Goal: Task Accomplishment & Management: Use online tool/utility

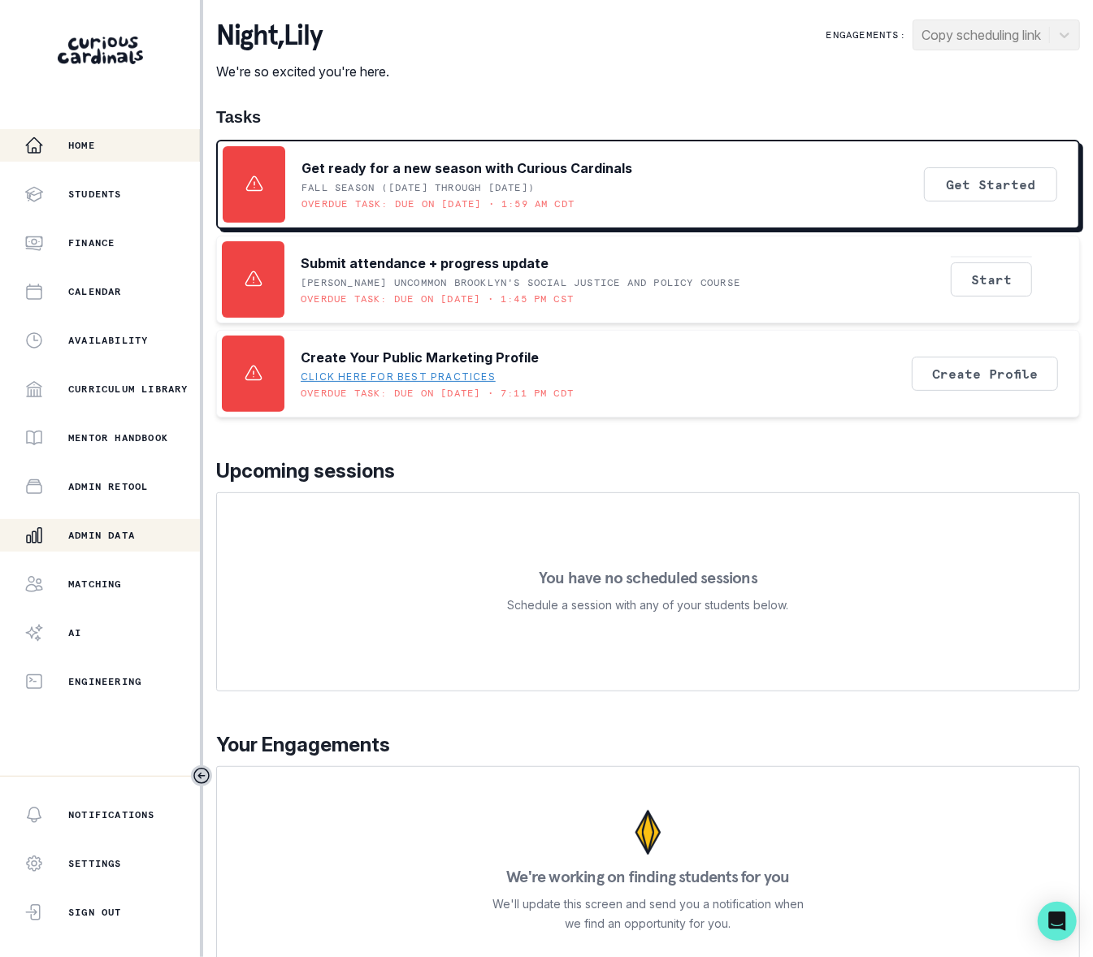
click at [123, 533] on p "Admin Data" at bounding box center [101, 535] width 67 height 13
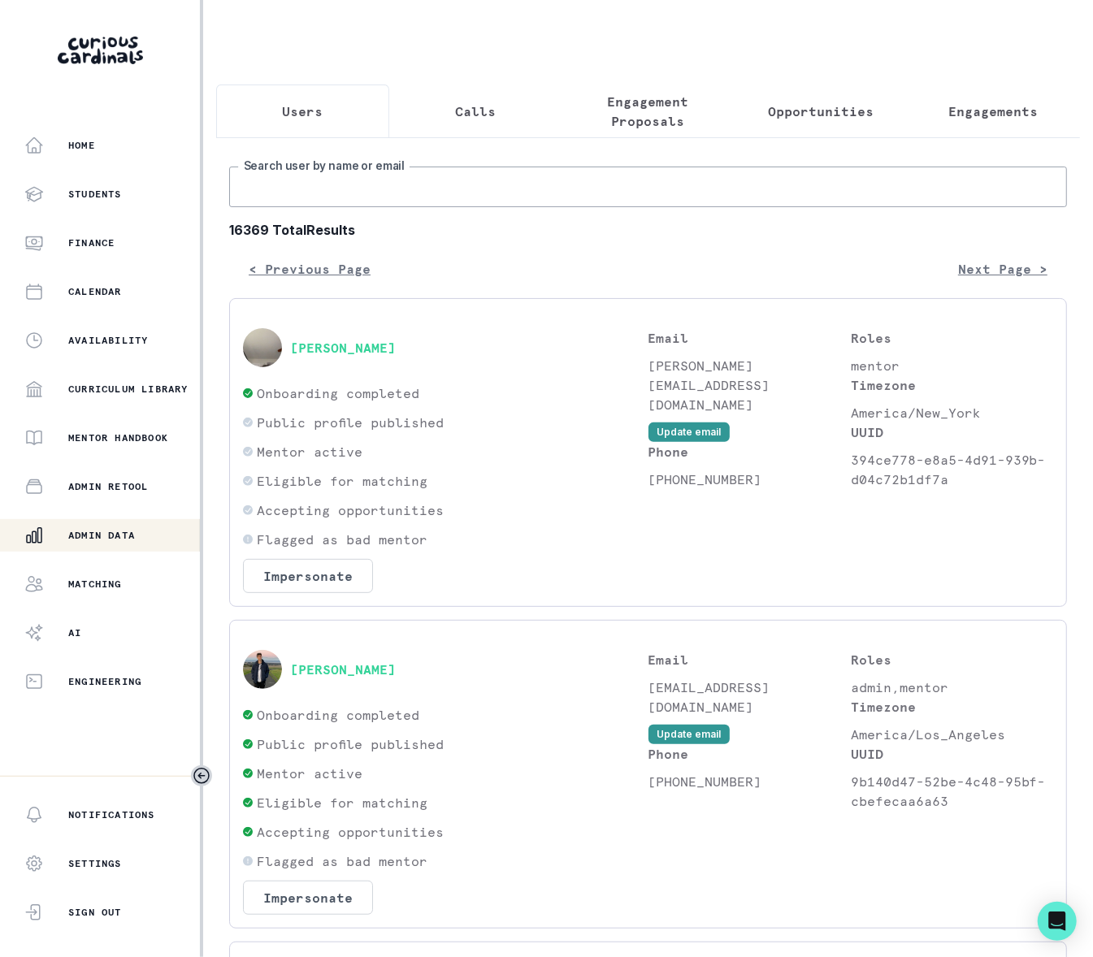
click at [316, 207] on input "Search user by name or email" at bounding box center [648, 187] width 838 height 41
type input "[PERSON_NAME]"
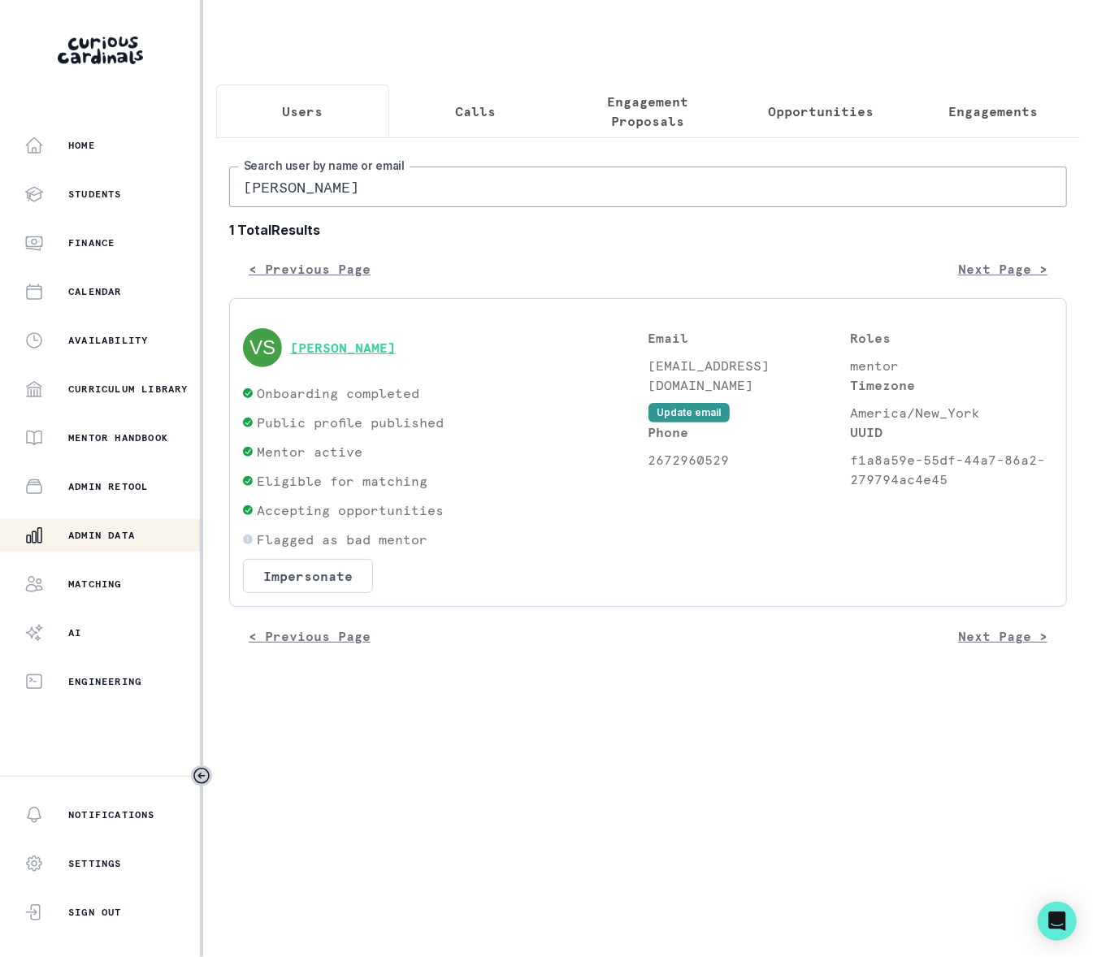
click at [358, 356] on button "[PERSON_NAME]" at bounding box center [343, 348] width 106 height 16
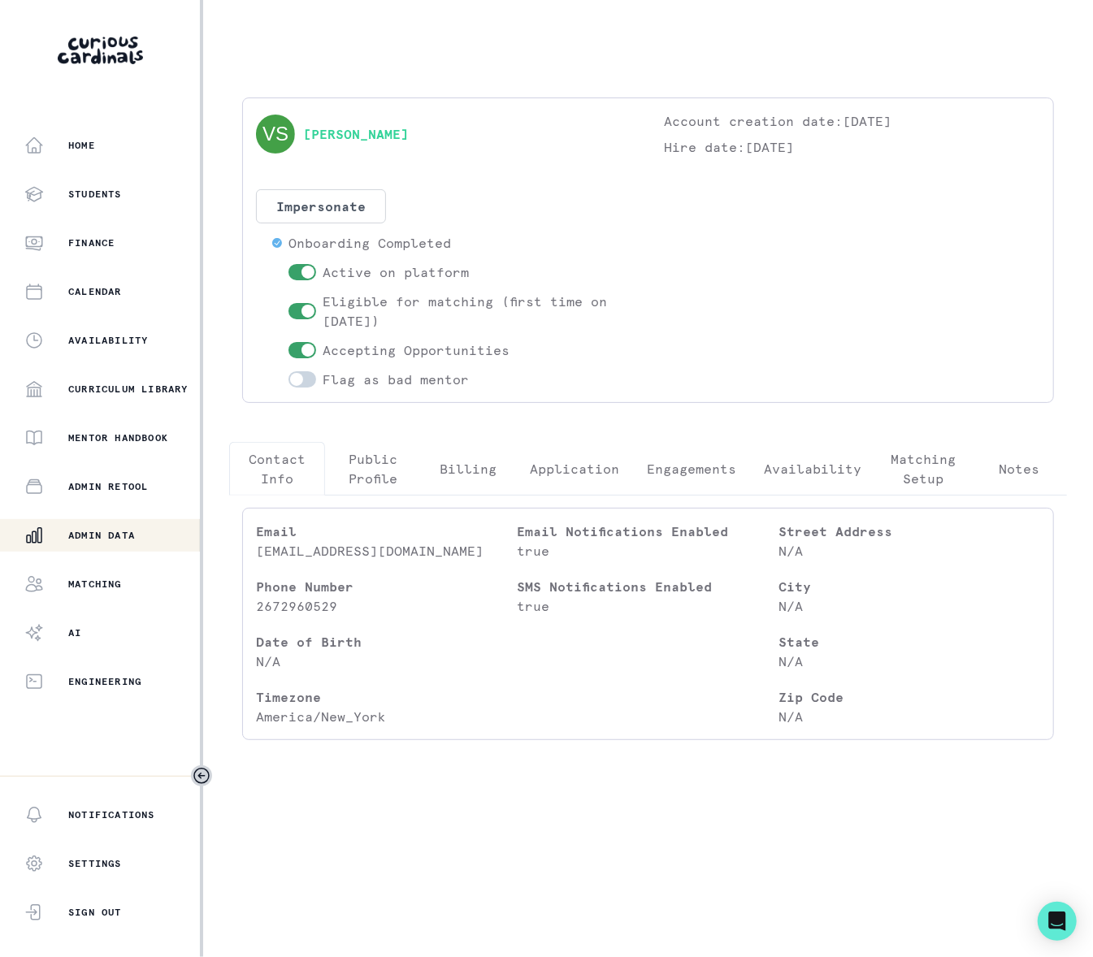
click at [703, 471] on p "Engagements" at bounding box center [691, 468] width 89 height 19
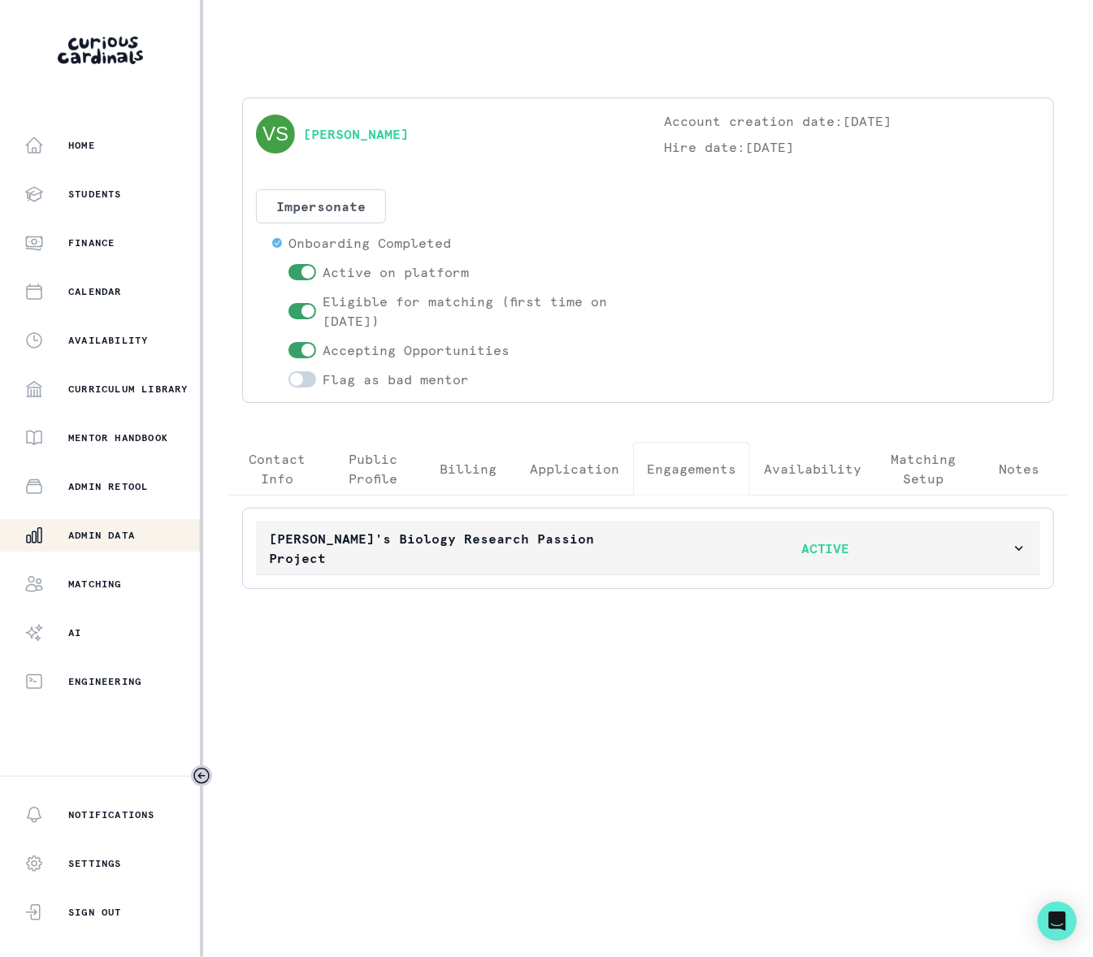
click at [1020, 548] on icon "button" at bounding box center [1019, 548] width 16 height 16
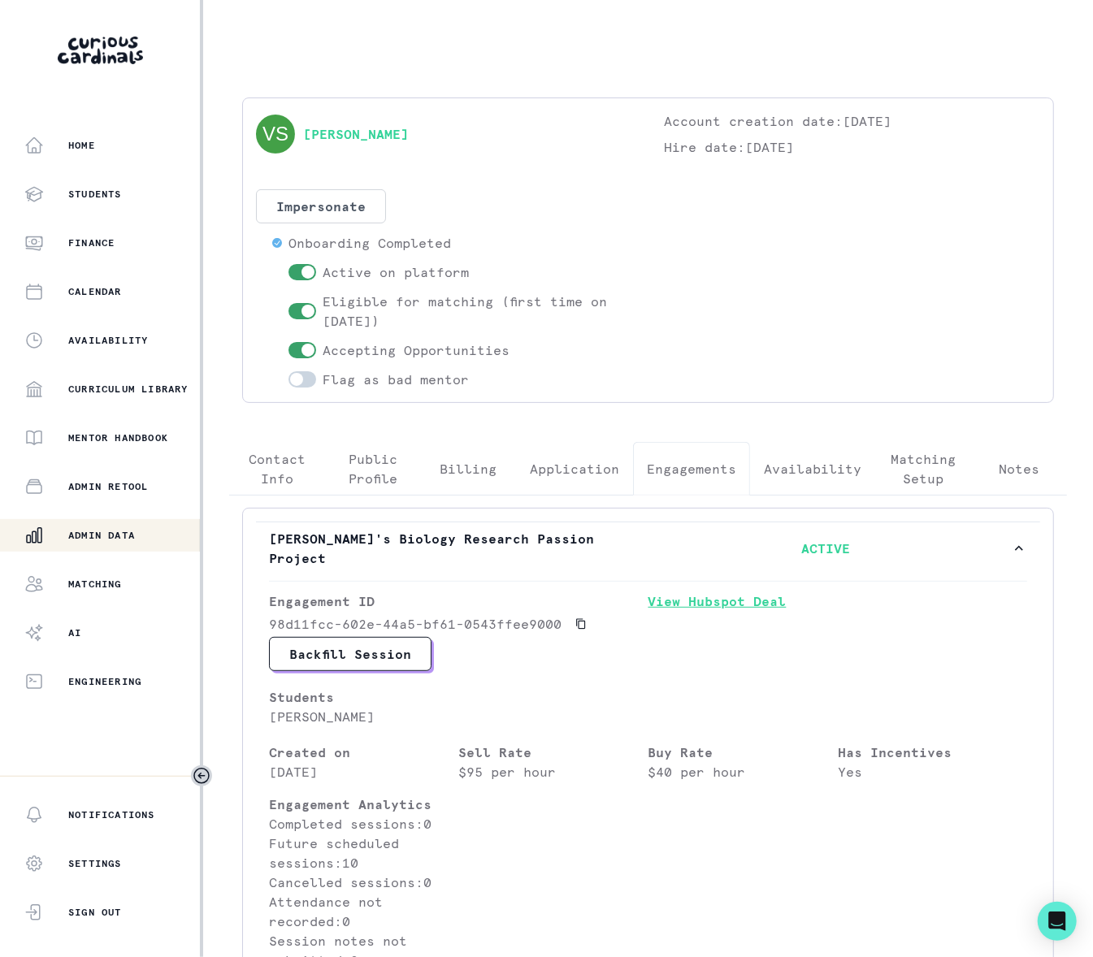
click at [686, 604] on link "View Hubspot Deal" at bounding box center [837, 613] width 379 height 45
click at [140, 530] on div "Admin Data" at bounding box center [111, 535] width 175 height 19
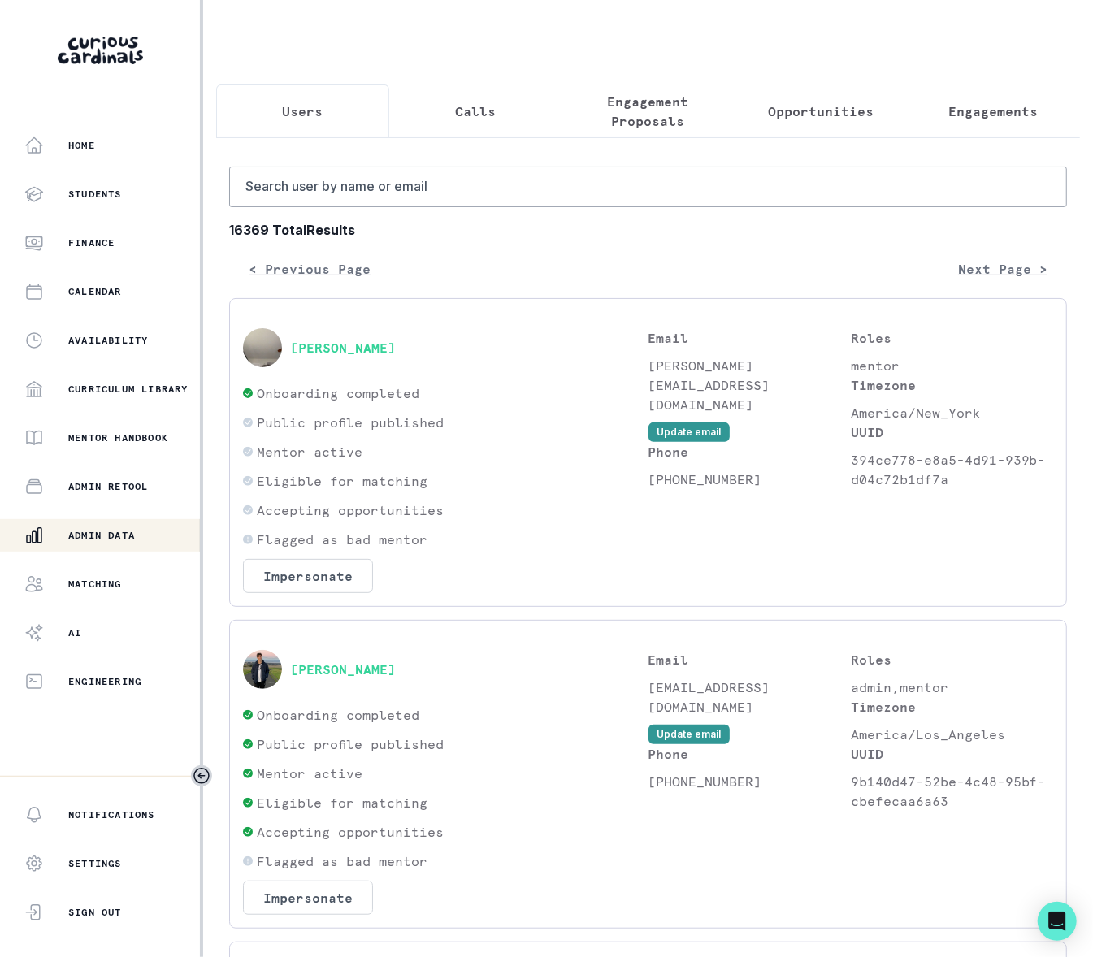
click at [969, 110] on p "Engagements" at bounding box center [993, 111] width 89 height 19
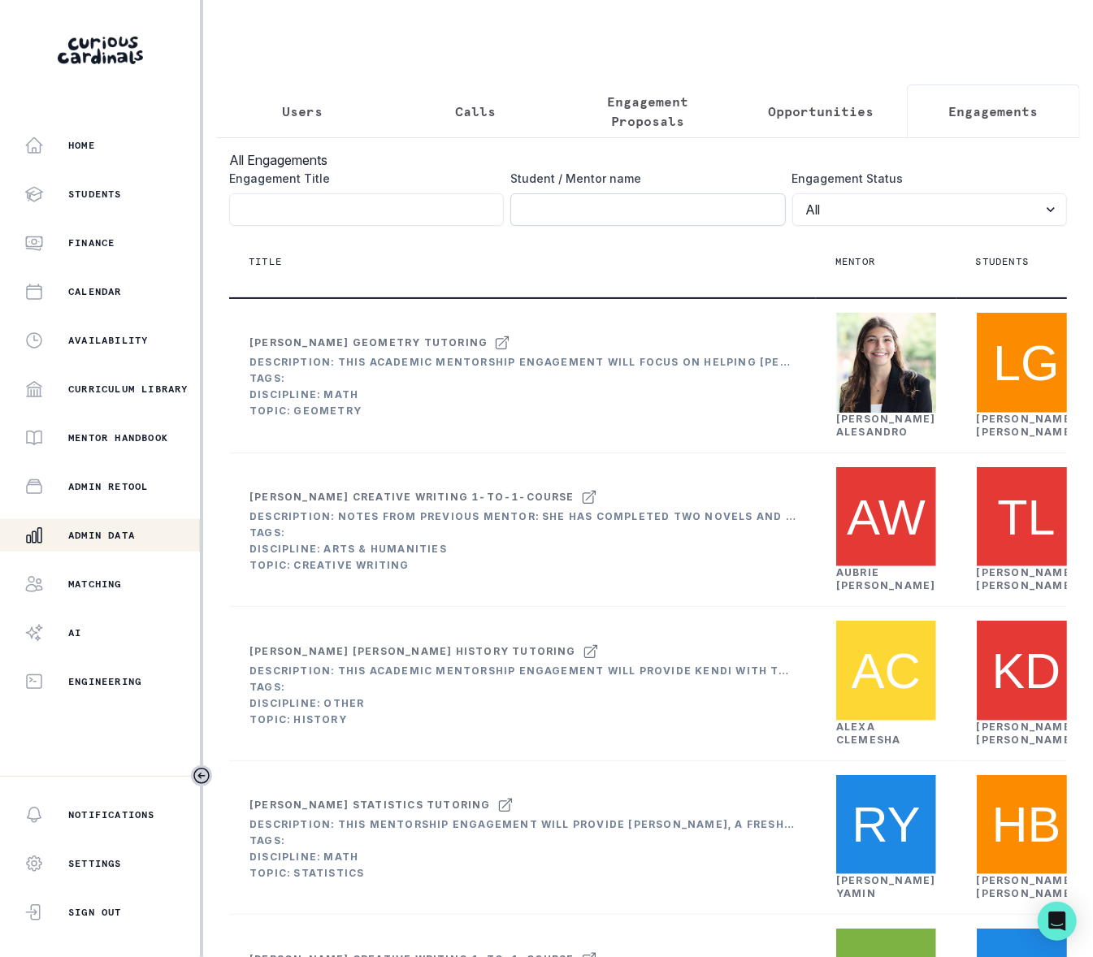
click at [591, 214] on input "Engagement Title" at bounding box center [647, 209] width 275 height 32
type input "[PERSON_NAME]"
click button "submit" at bounding box center [0, 0] width 0 height 0
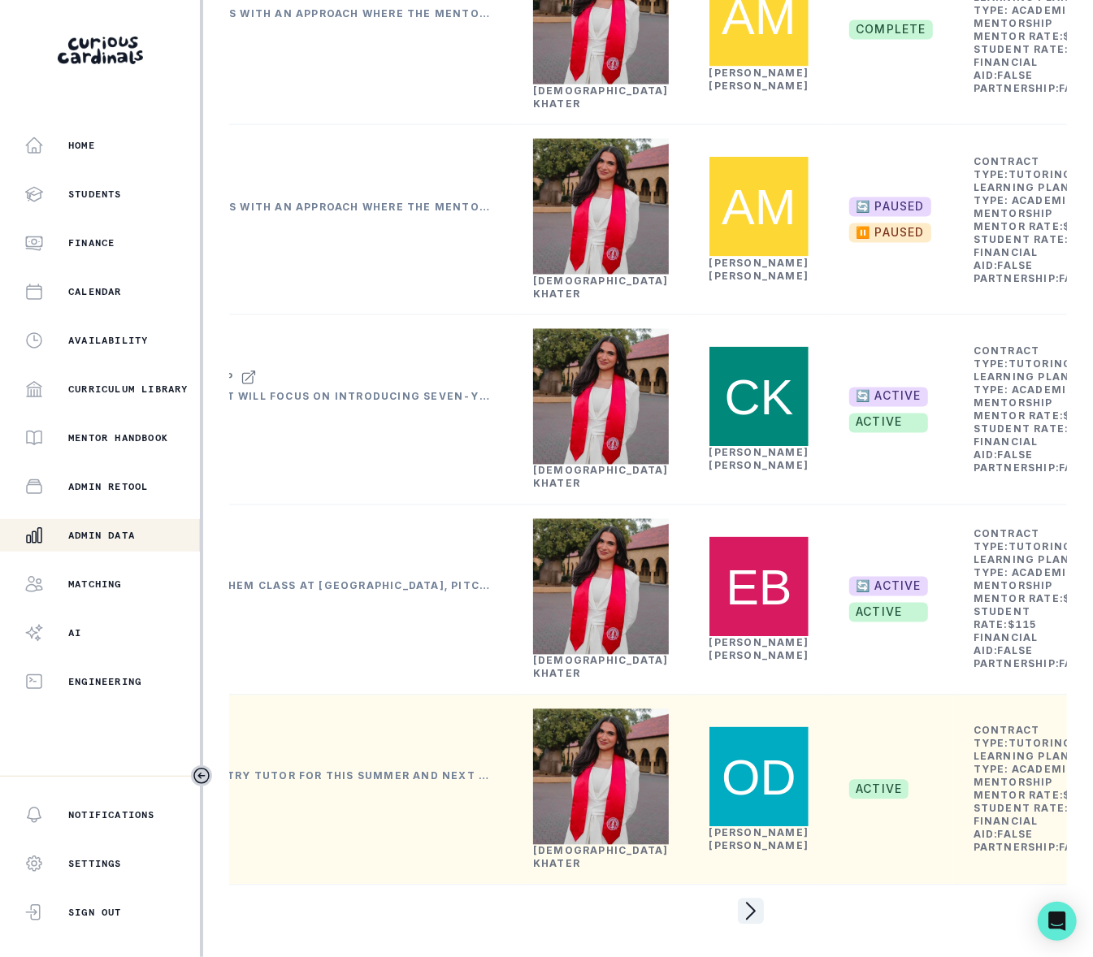
scroll to position [1708, 0]
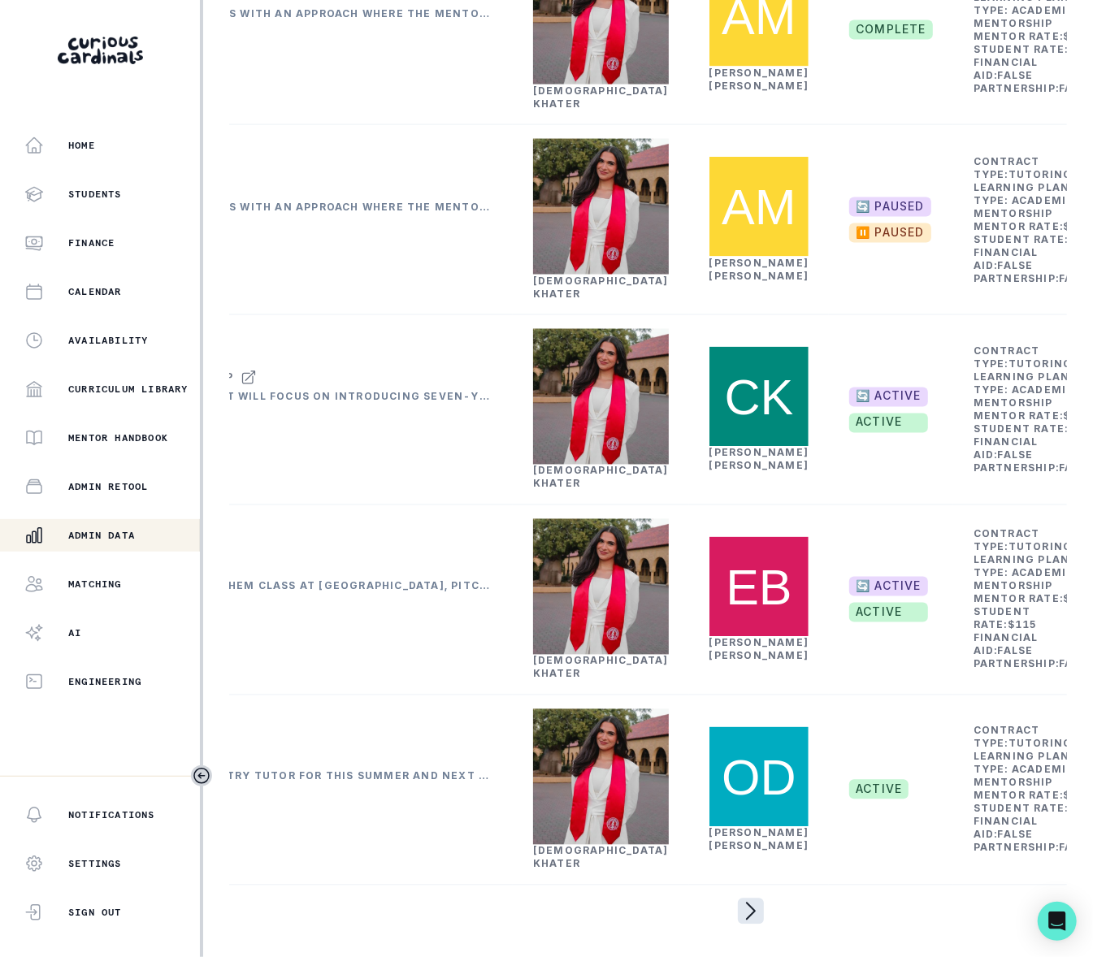
click at [738, 898] on icon "page right" at bounding box center [751, 911] width 26 height 26
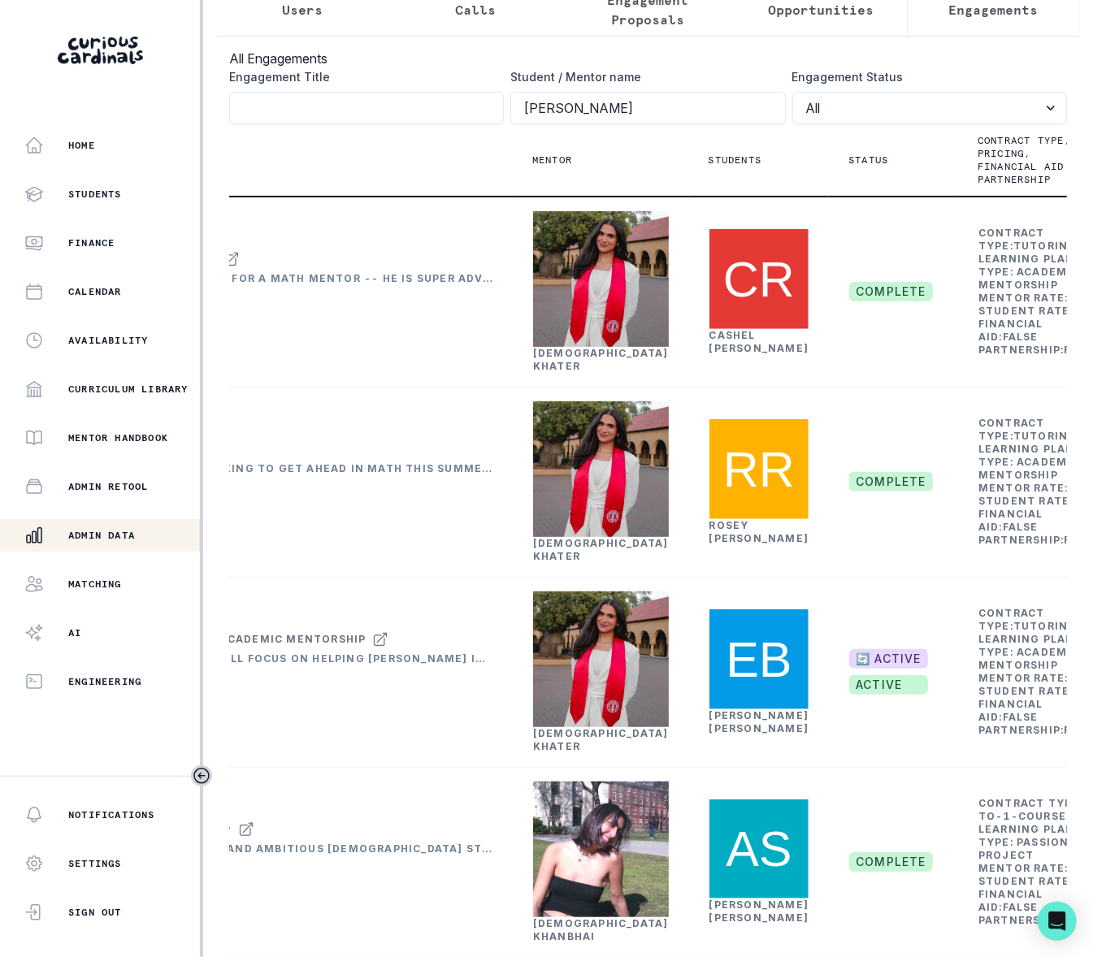
scroll to position [0, 0]
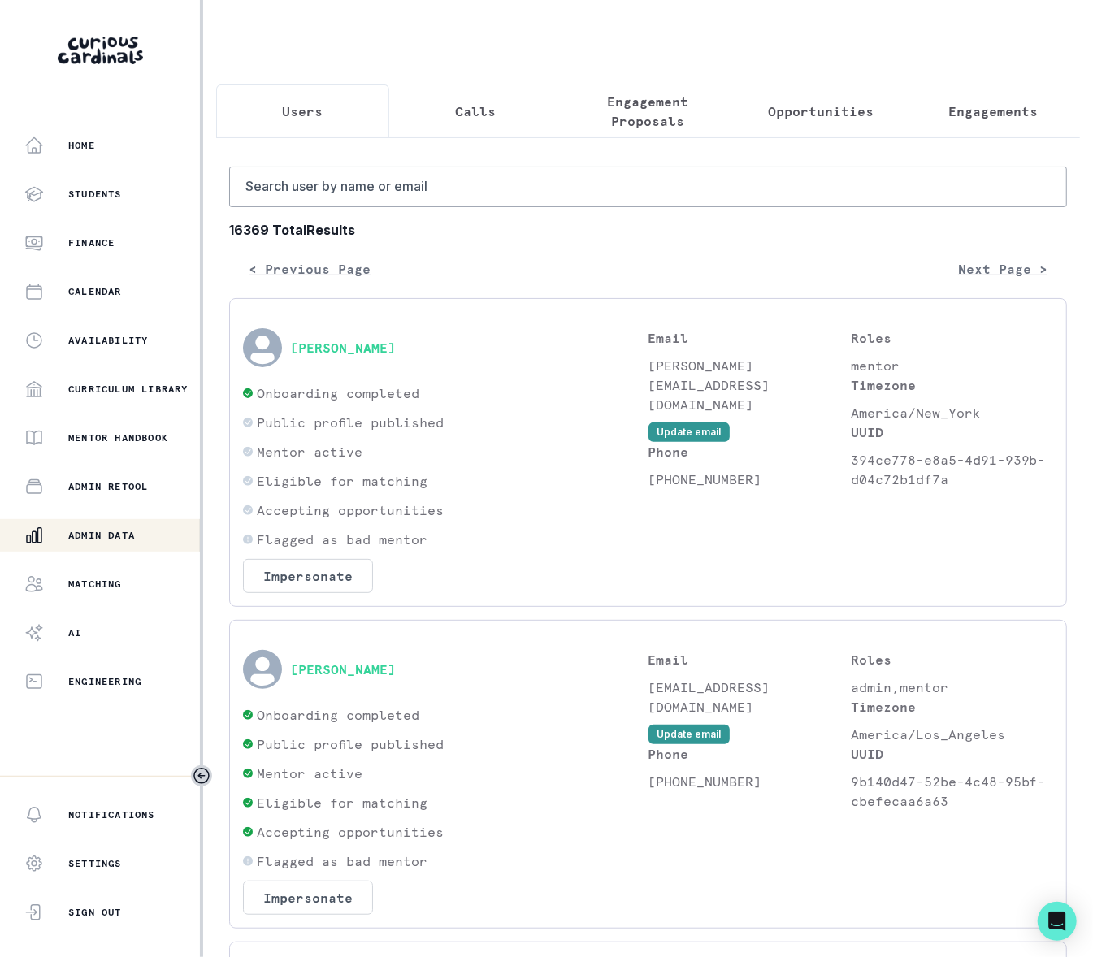
click at [294, 114] on p "Users" at bounding box center [302, 111] width 41 height 19
click at [293, 205] on input "Search user by name or email" at bounding box center [648, 187] width 838 height 41
type input "[PERSON_NAME]"
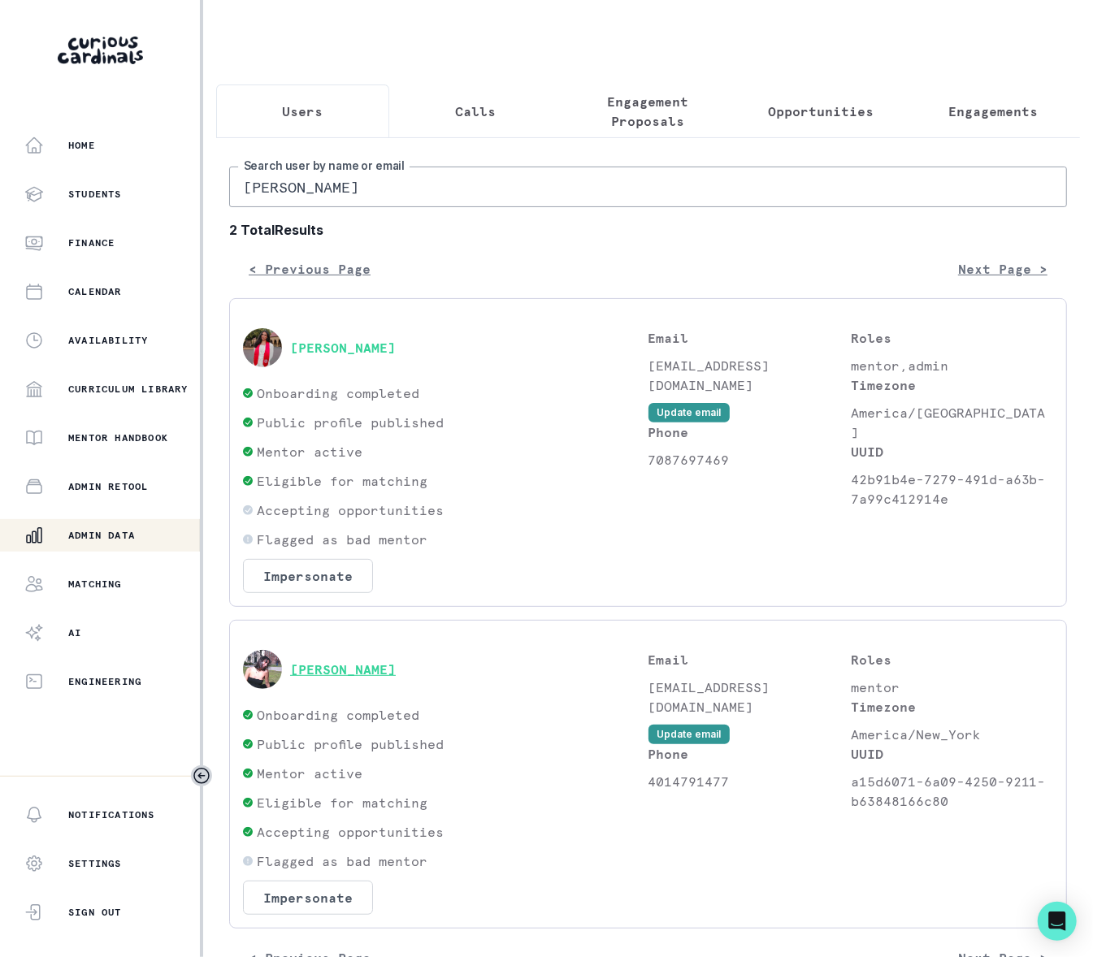
click at [325, 677] on button "[PERSON_NAME]" at bounding box center [343, 669] width 106 height 16
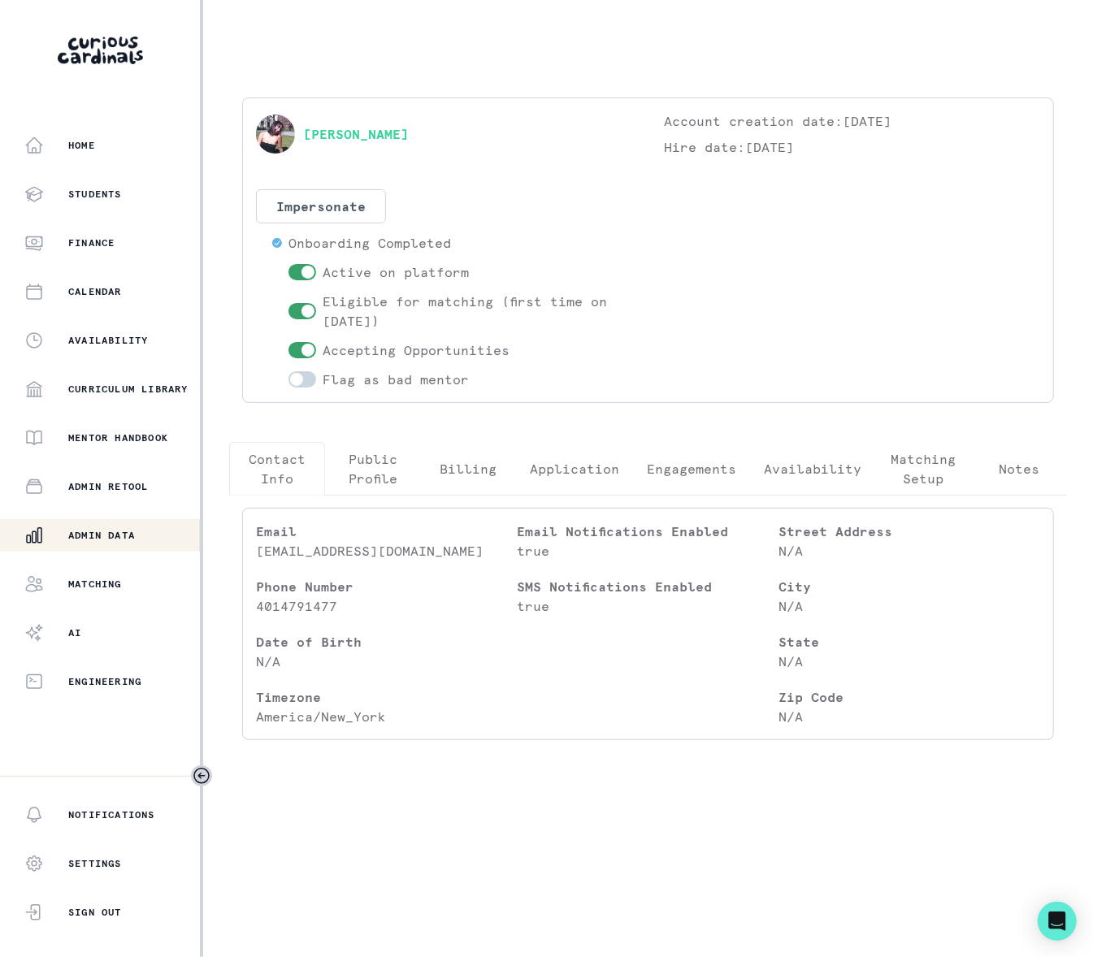
click at [699, 468] on p "Engagements" at bounding box center [691, 468] width 89 height 19
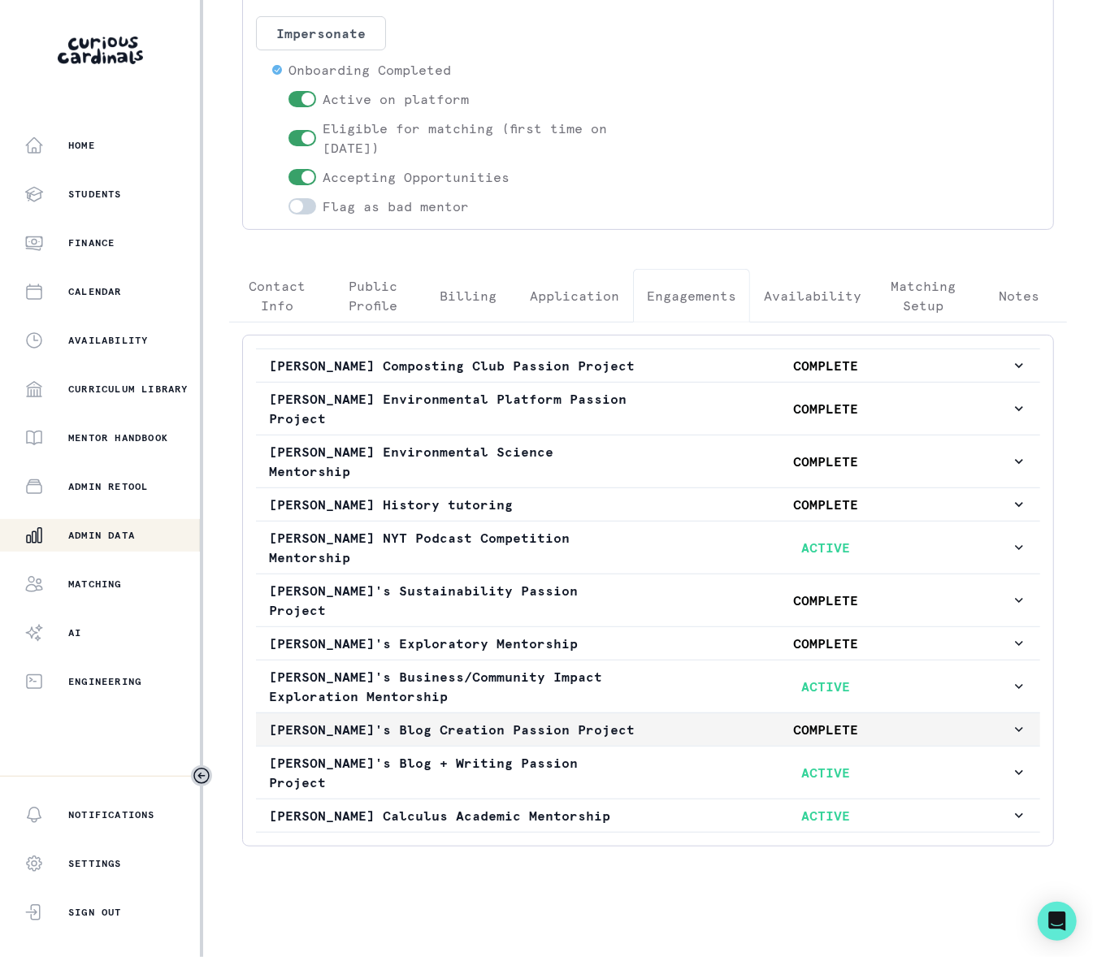
scroll to position [206, 0]
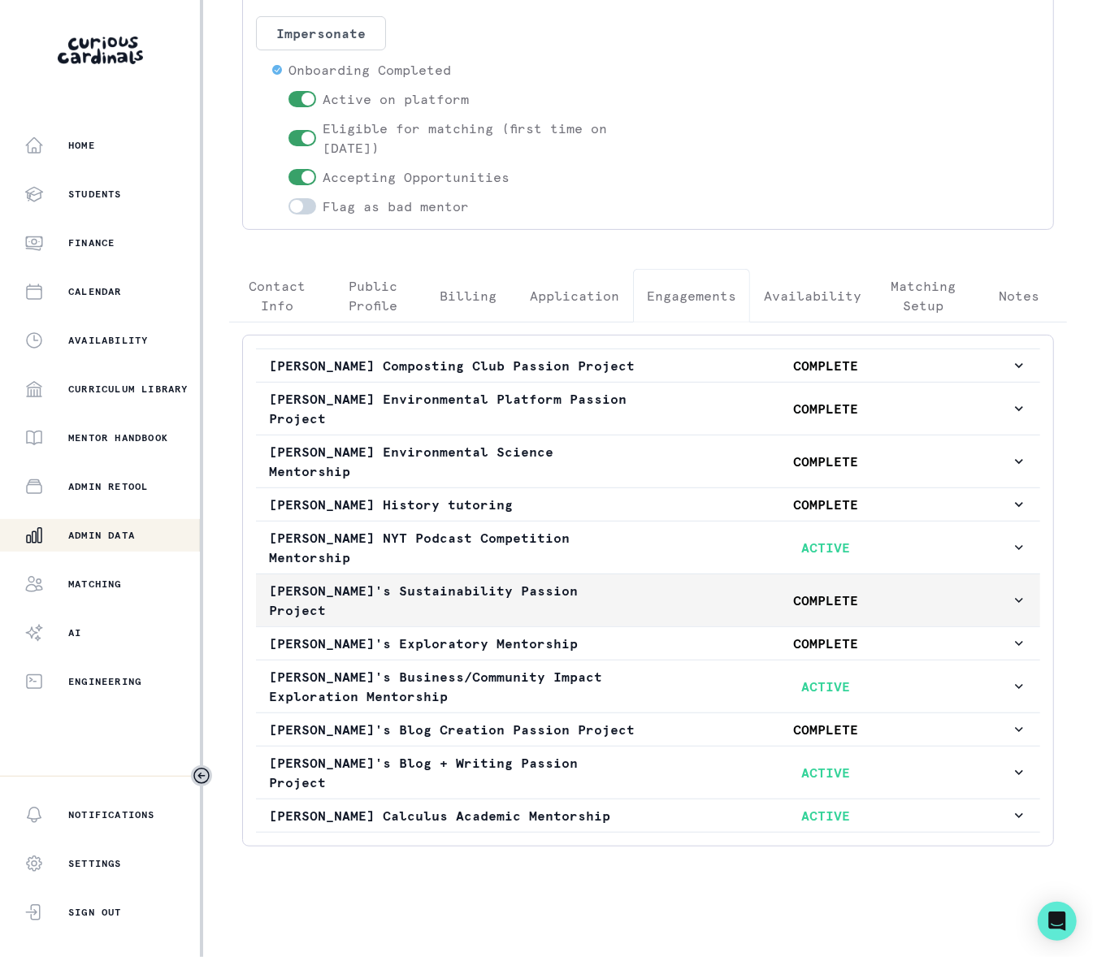
click at [1011, 592] on icon "button" at bounding box center [1019, 600] width 16 height 16
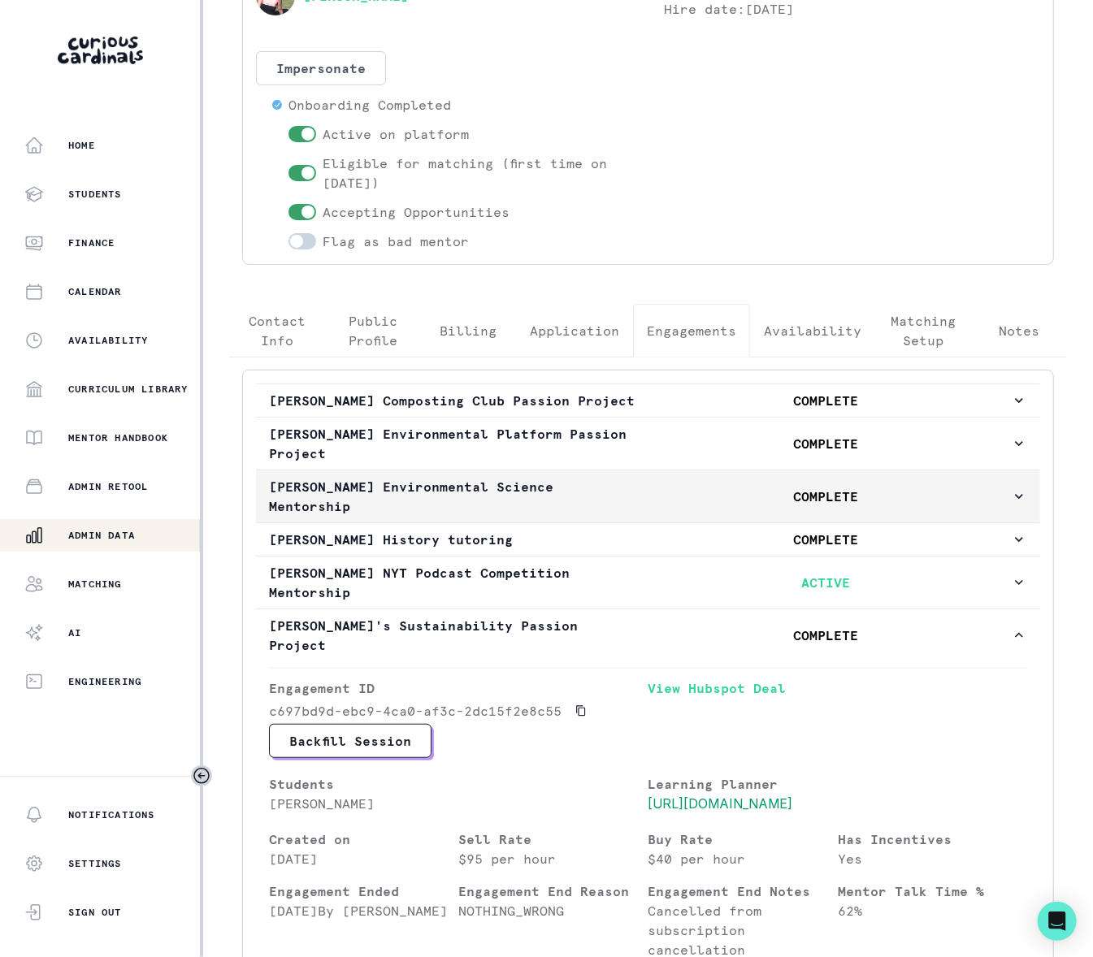
scroll to position [0, 0]
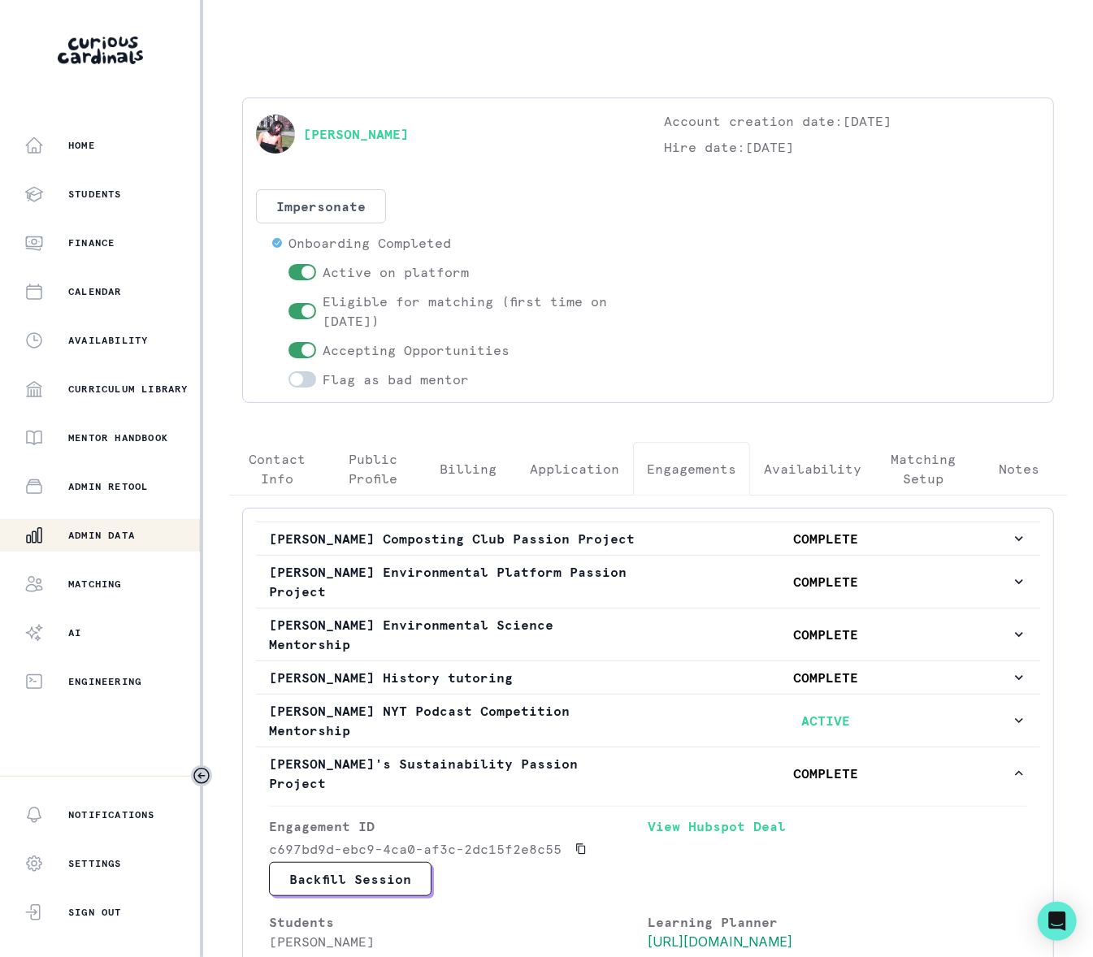
click at [154, 526] on div "Admin Data" at bounding box center [111, 535] width 175 height 19
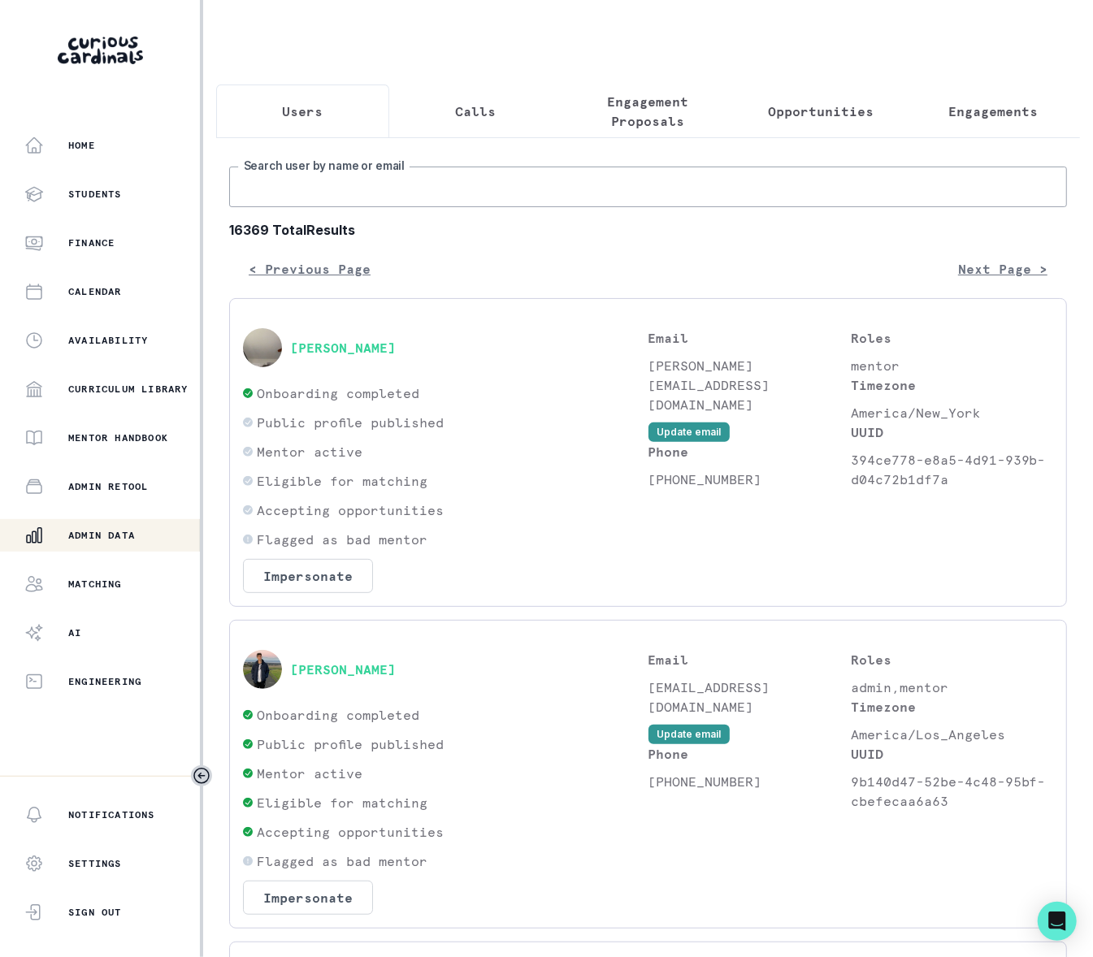
click at [309, 203] on input "Search user by name or email" at bounding box center [648, 187] width 838 height 41
type input "piratic kafl"
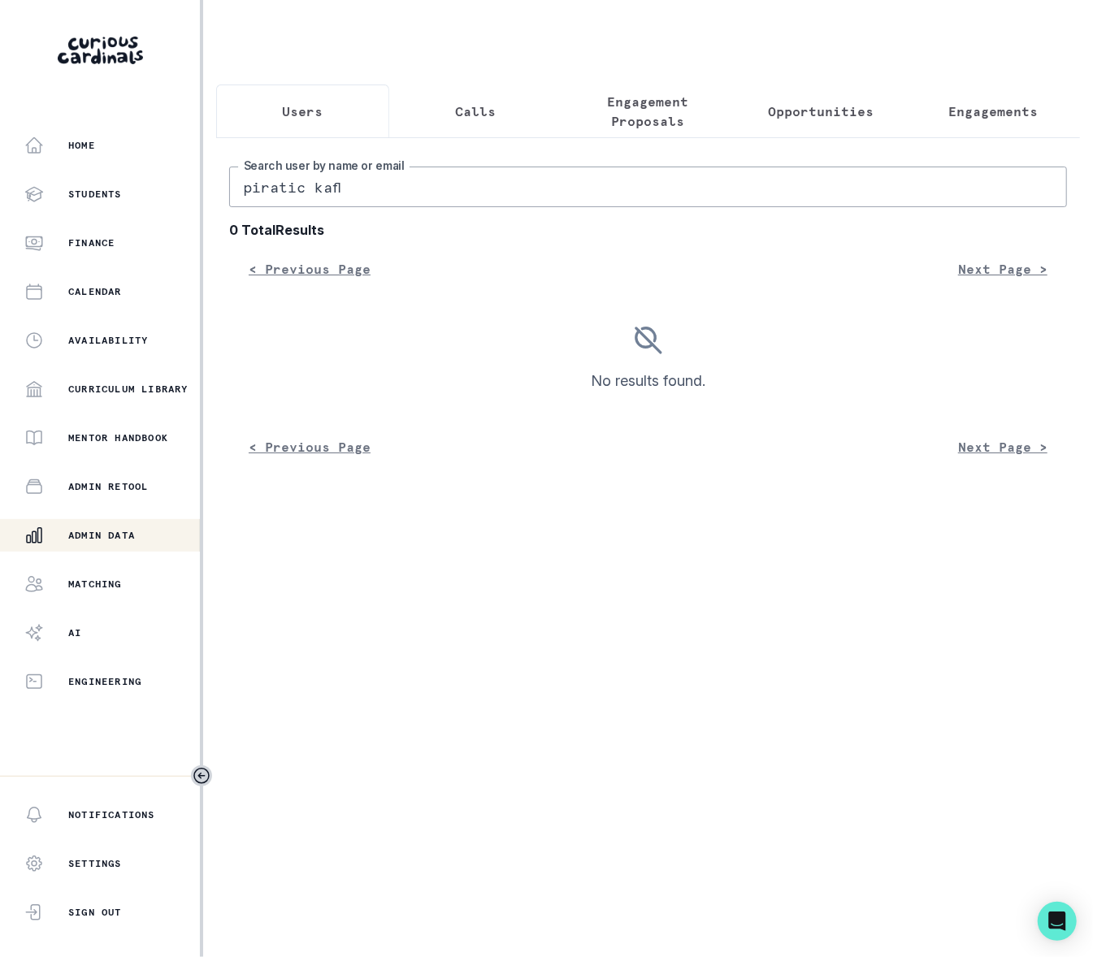
click at [273, 205] on input "piratic kafl" at bounding box center [648, 187] width 838 height 41
click at [274, 206] on input "piratic kafl" at bounding box center [648, 187] width 838 height 41
type input "pratic kafl"
click at [302, 201] on input "pratic kafl" at bounding box center [648, 187] width 838 height 41
type input "[PERSON_NAME]"
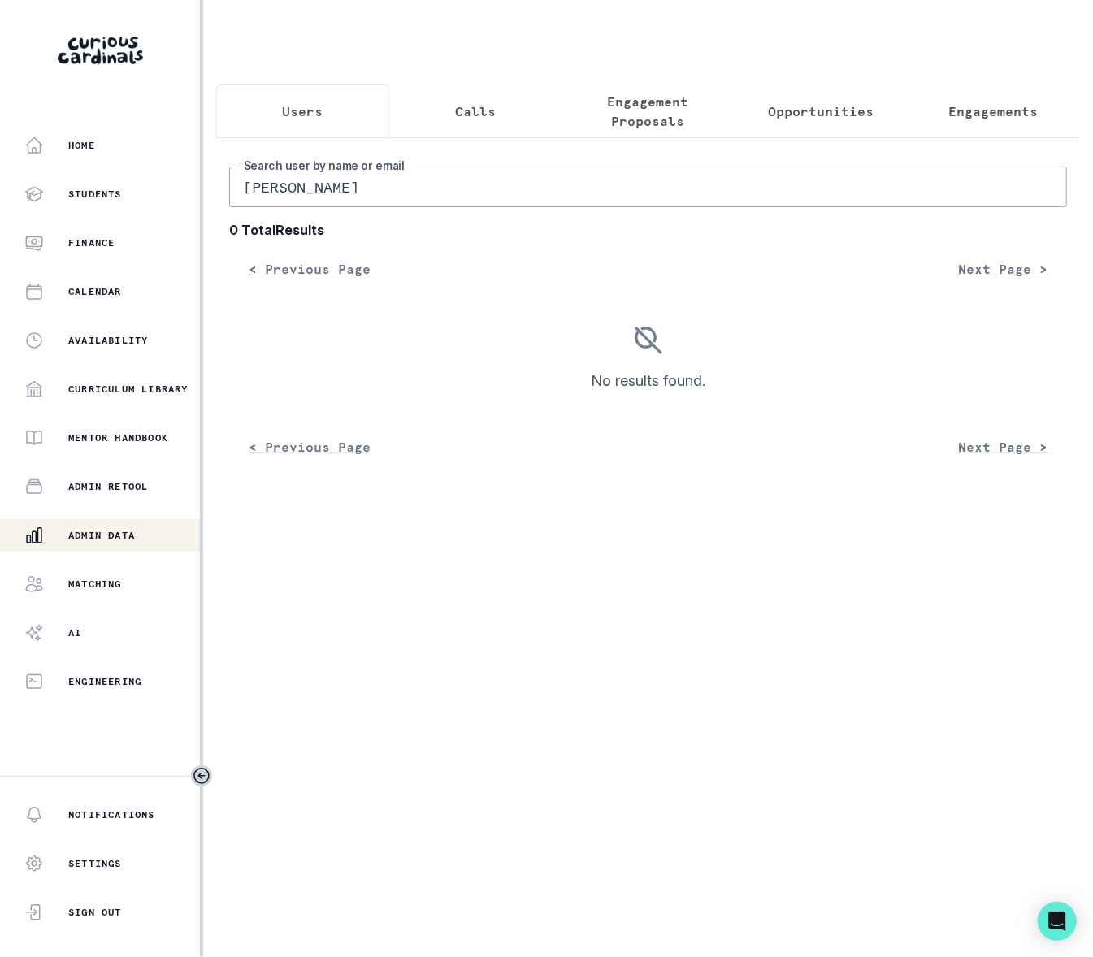
click at [366, 205] on input "[PERSON_NAME]" at bounding box center [648, 187] width 838 height 41
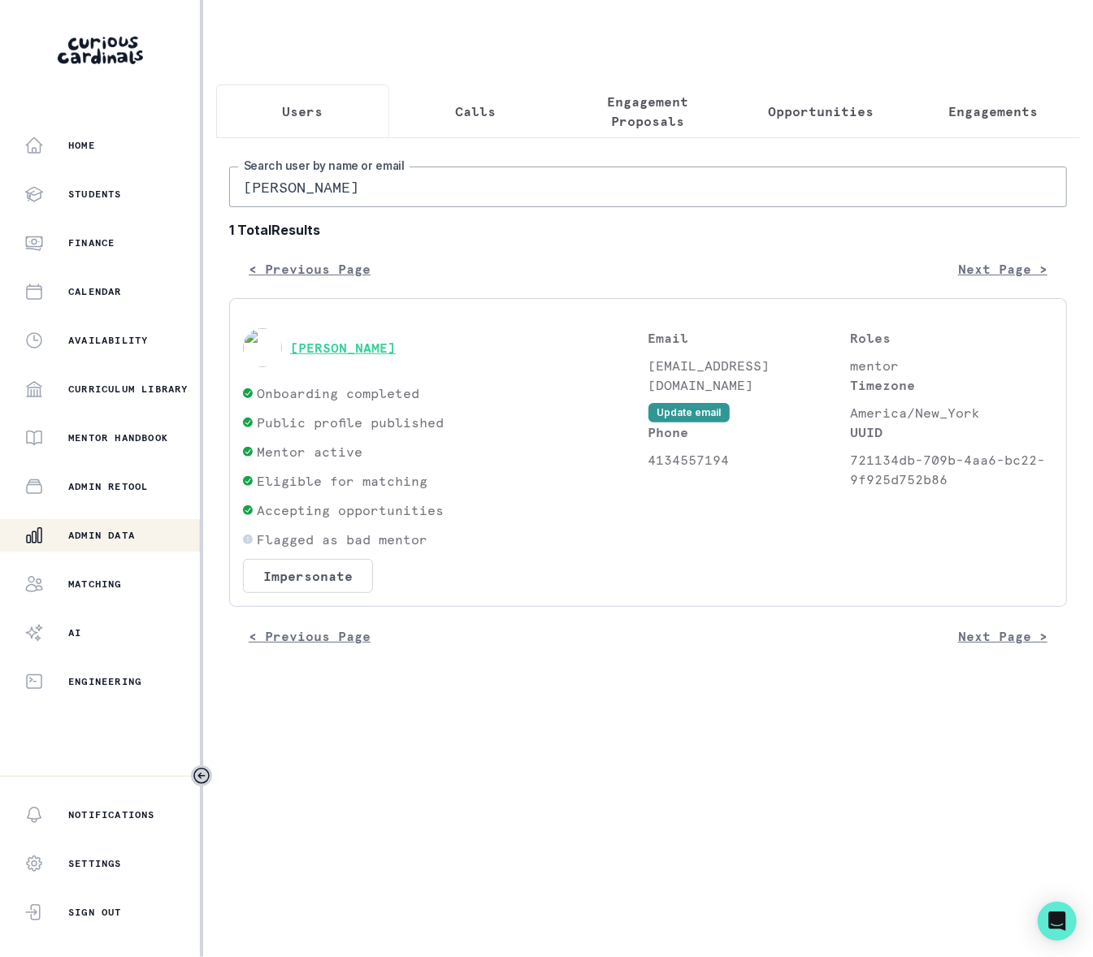
click at [343, 356] on button "[PERSON_NAME]" at bounding box center [343, 348] width 106 height 16
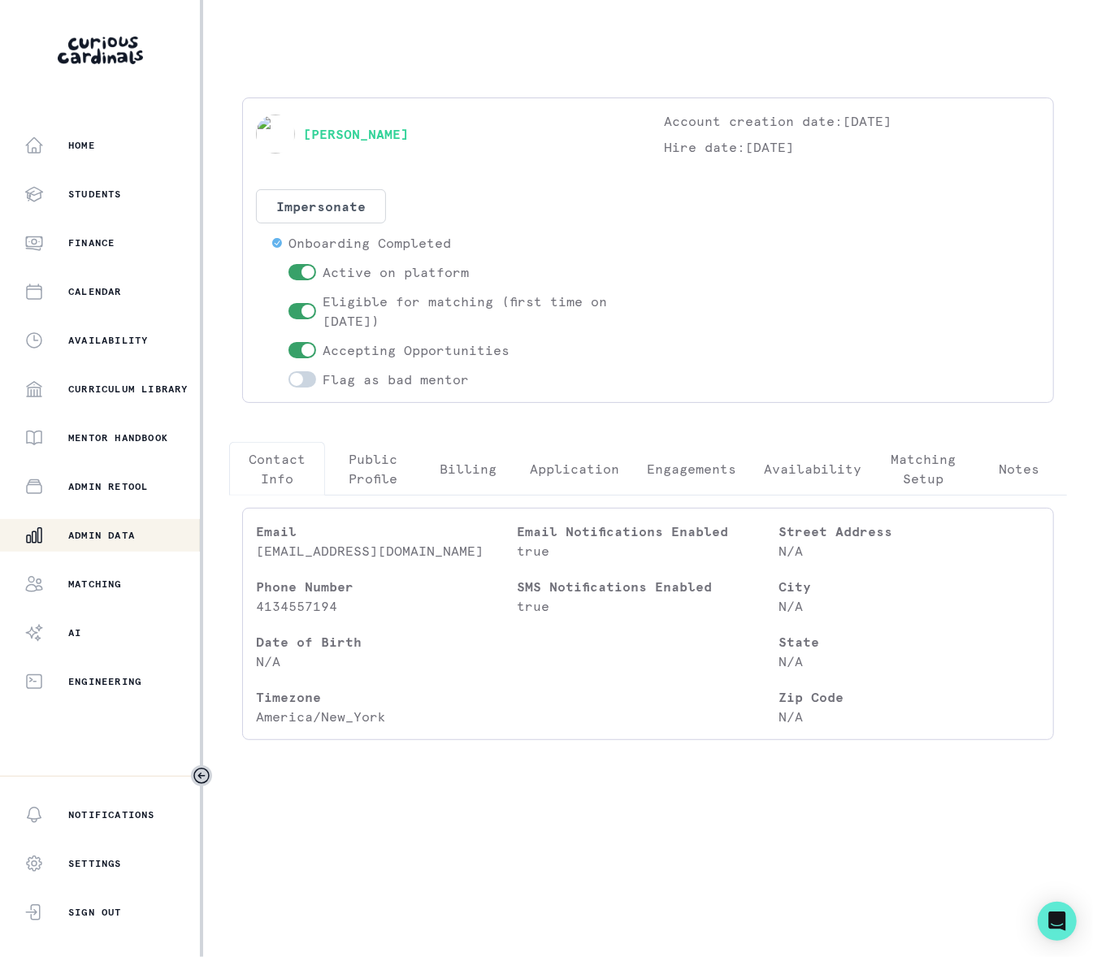
click at [703, 471] on p "Engagements" at bounding box center [691, 468] width 89 height 19
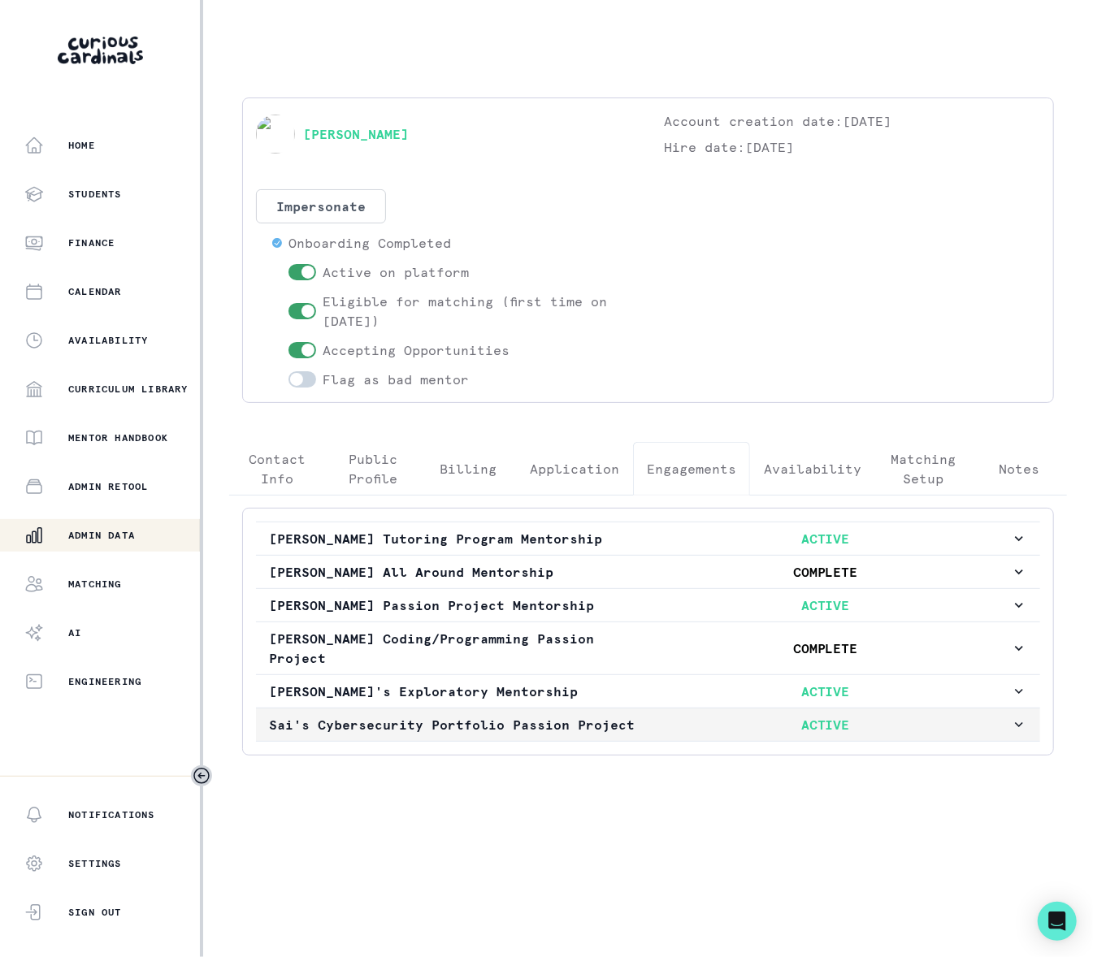
click at [1018, 733] on icon "button" at bounding box center [1019, 724] width 16 height 16
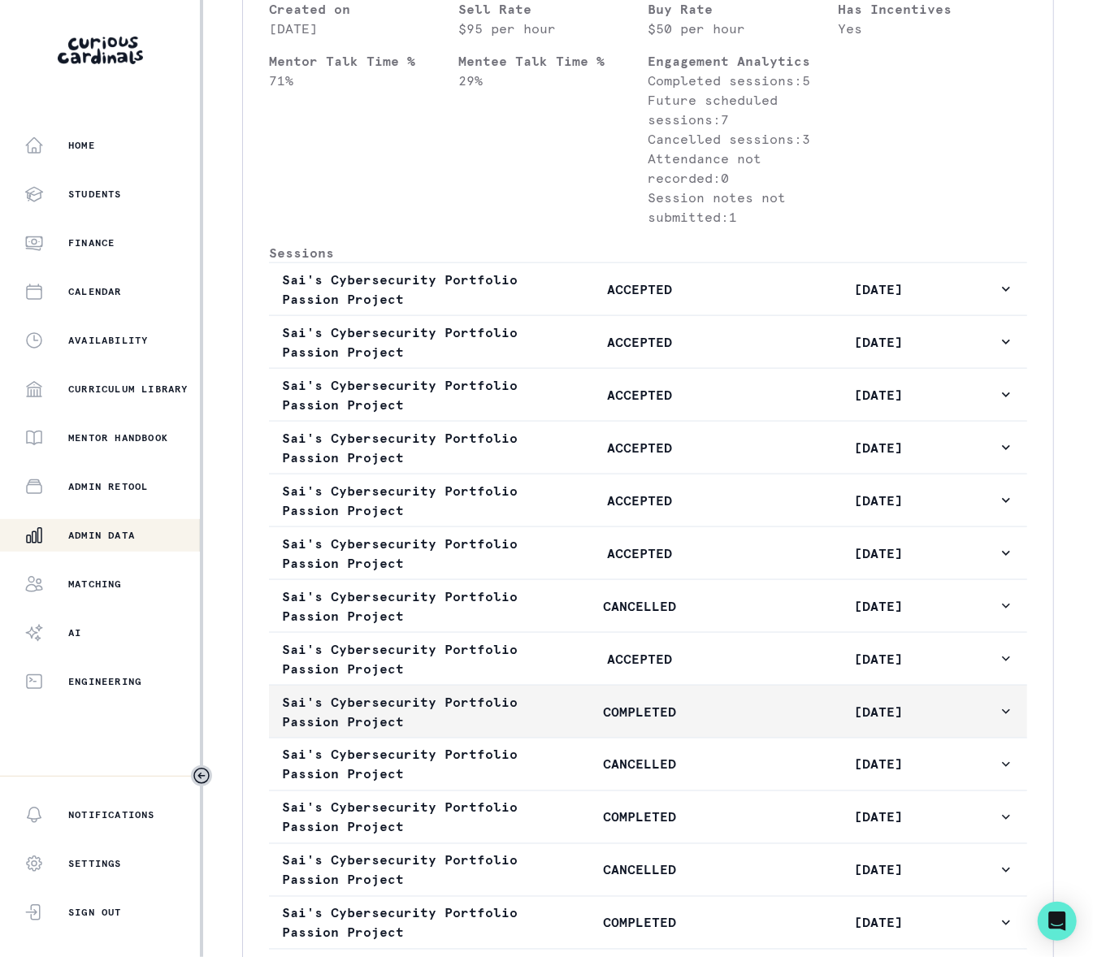
scroll to position [949, 0]
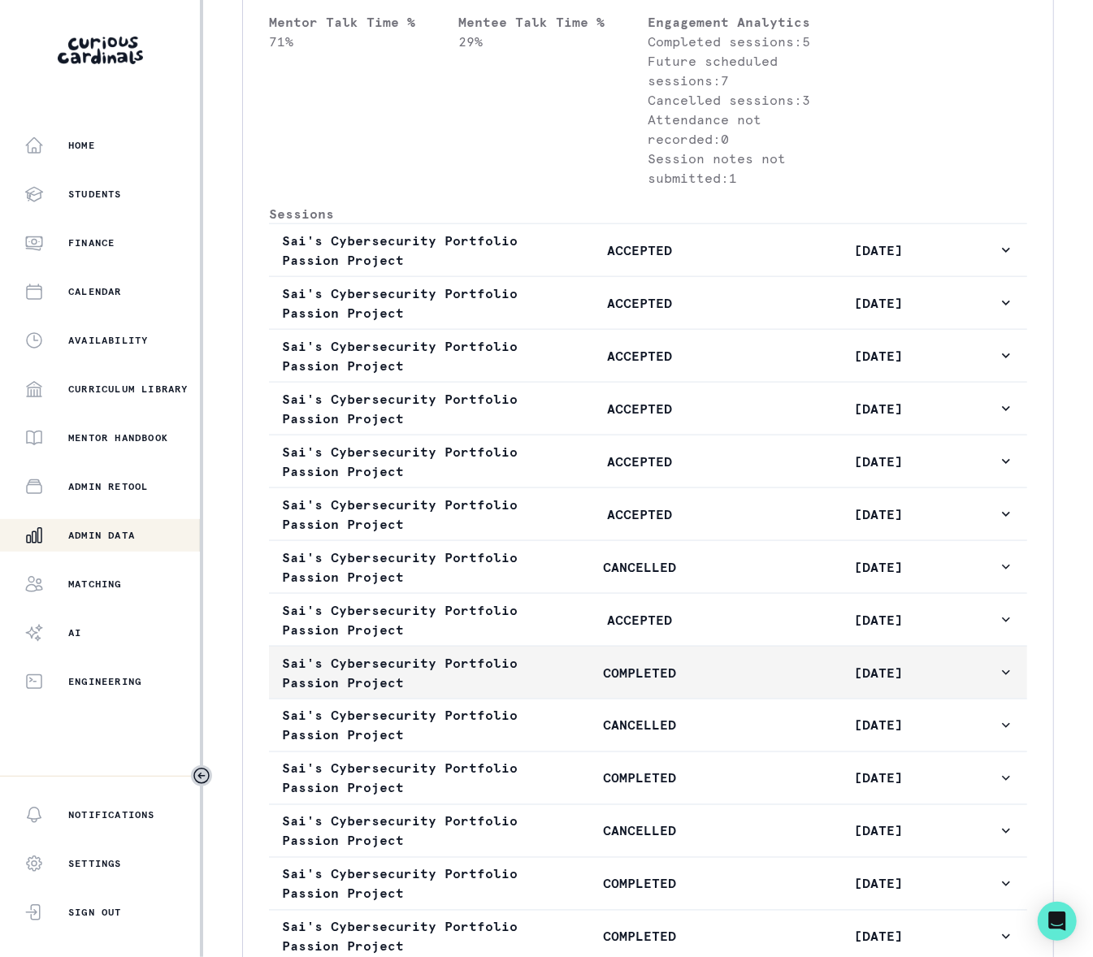
click at [998, 681] on icon "button" at bounding box center [1006, 672] width 16 height 16
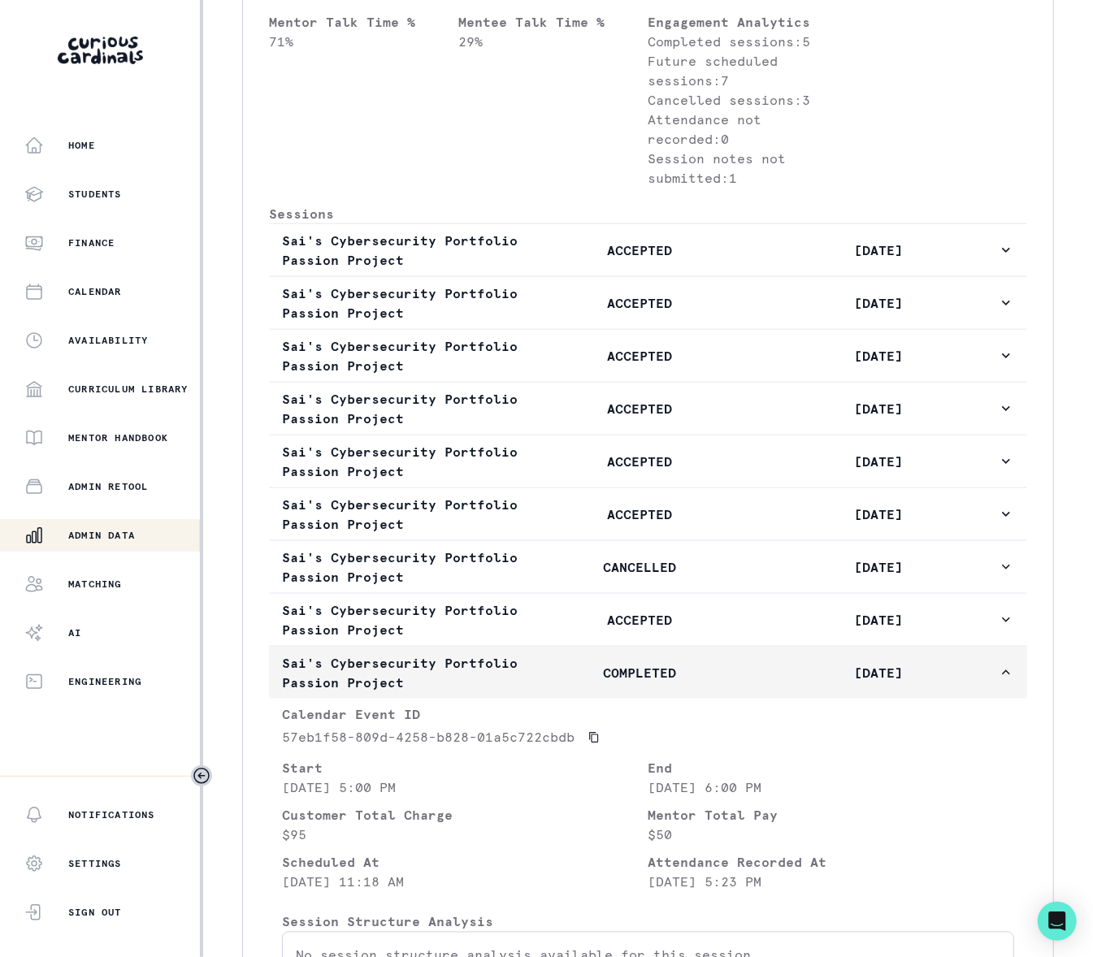
scroll to position [1066, 0]
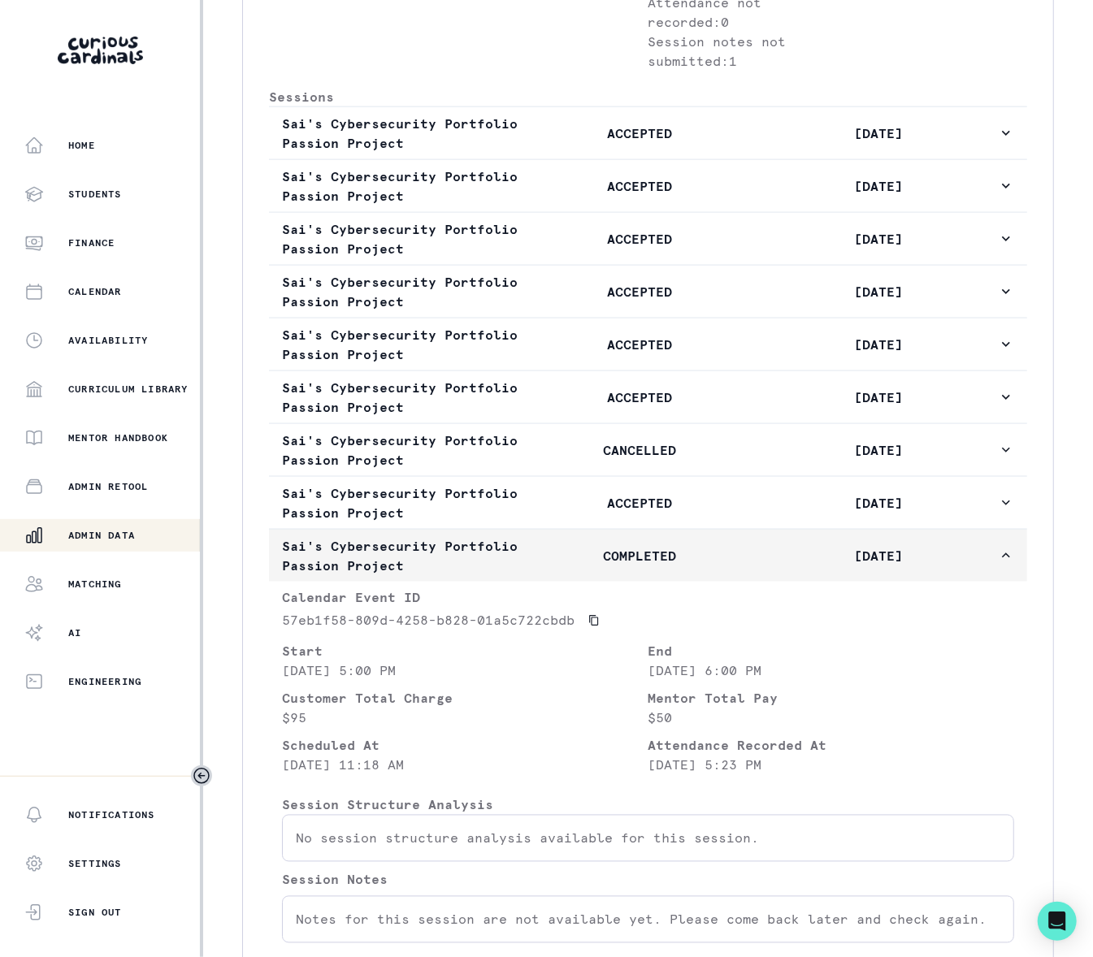
click at [1002, 558] on icon "button" at bounding box center [1006, 555] width 8 height 5
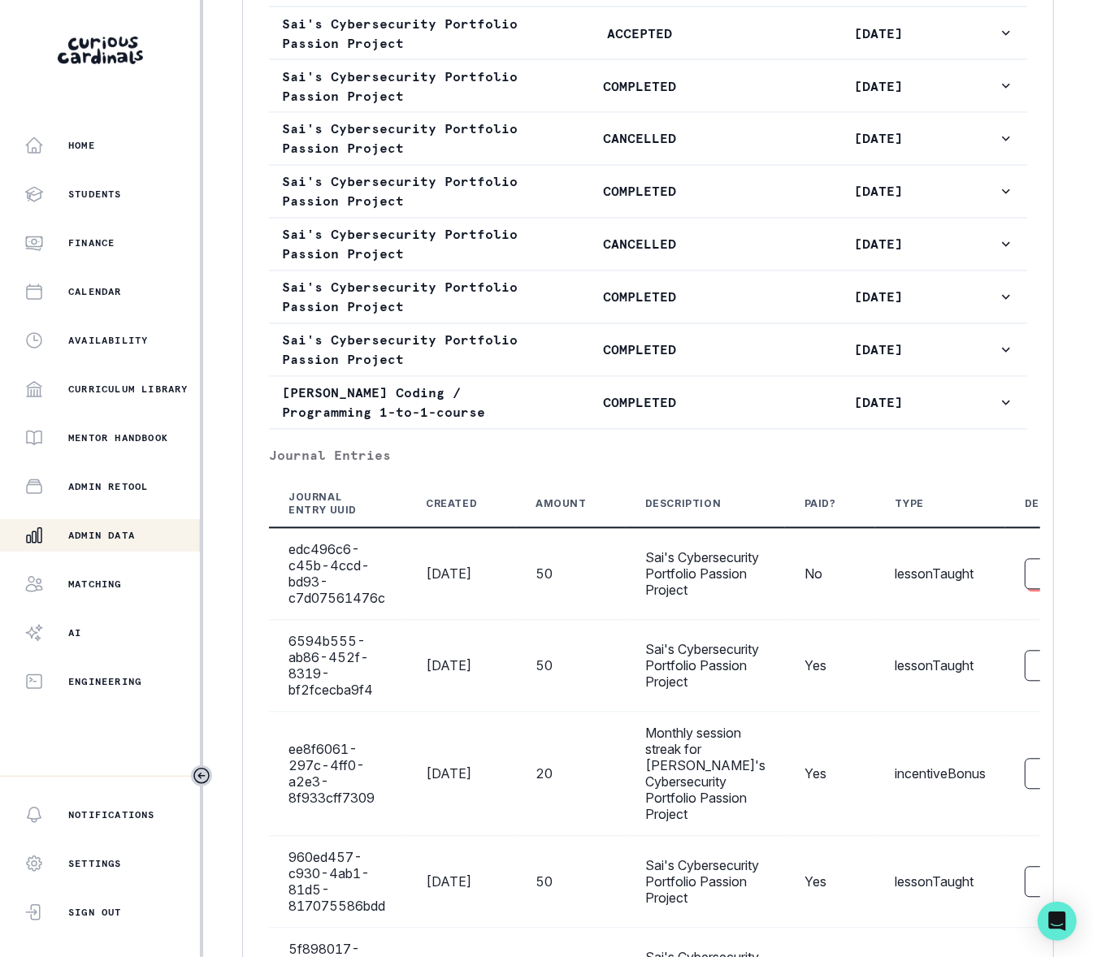
scroll to position [1911, 0]
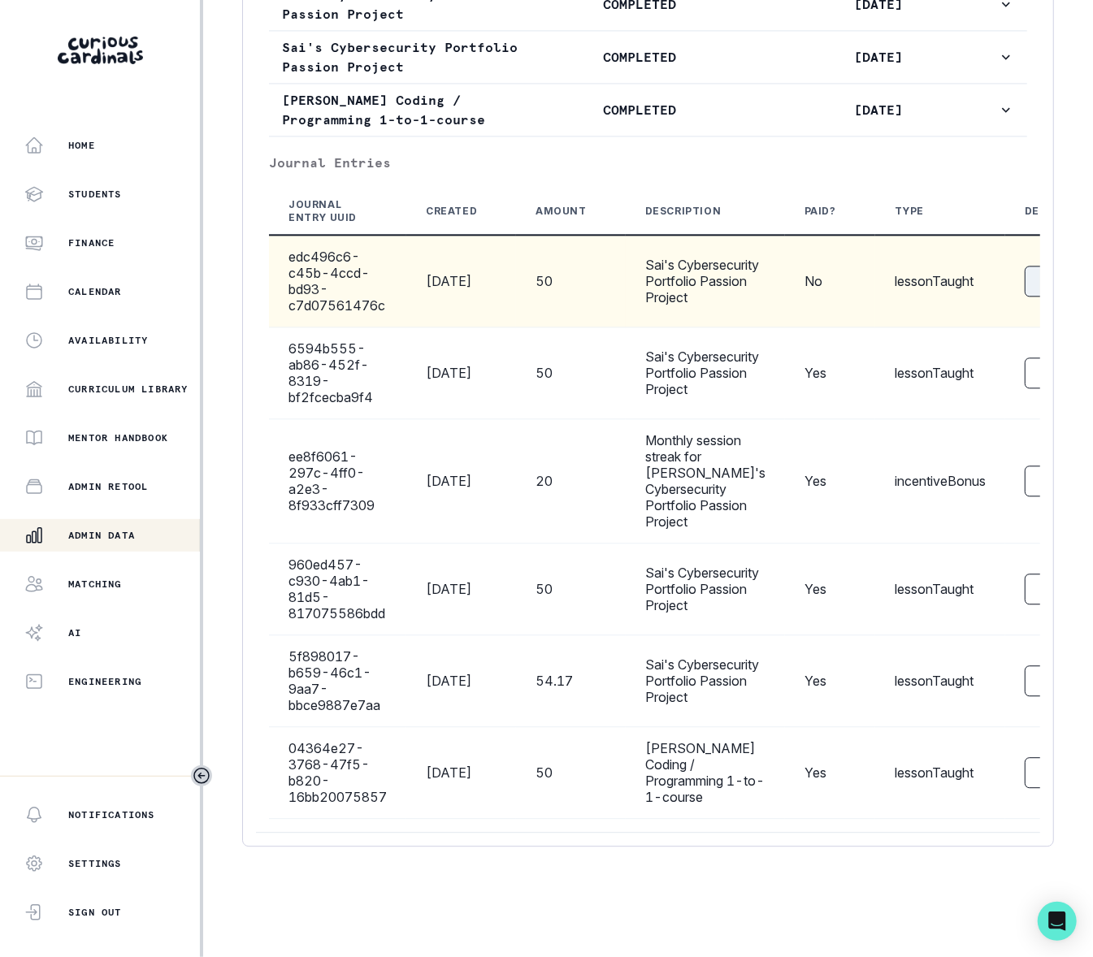
click at [1024, 266] on button "Delete" at bounding box center [1068, 281] width 89 height 31
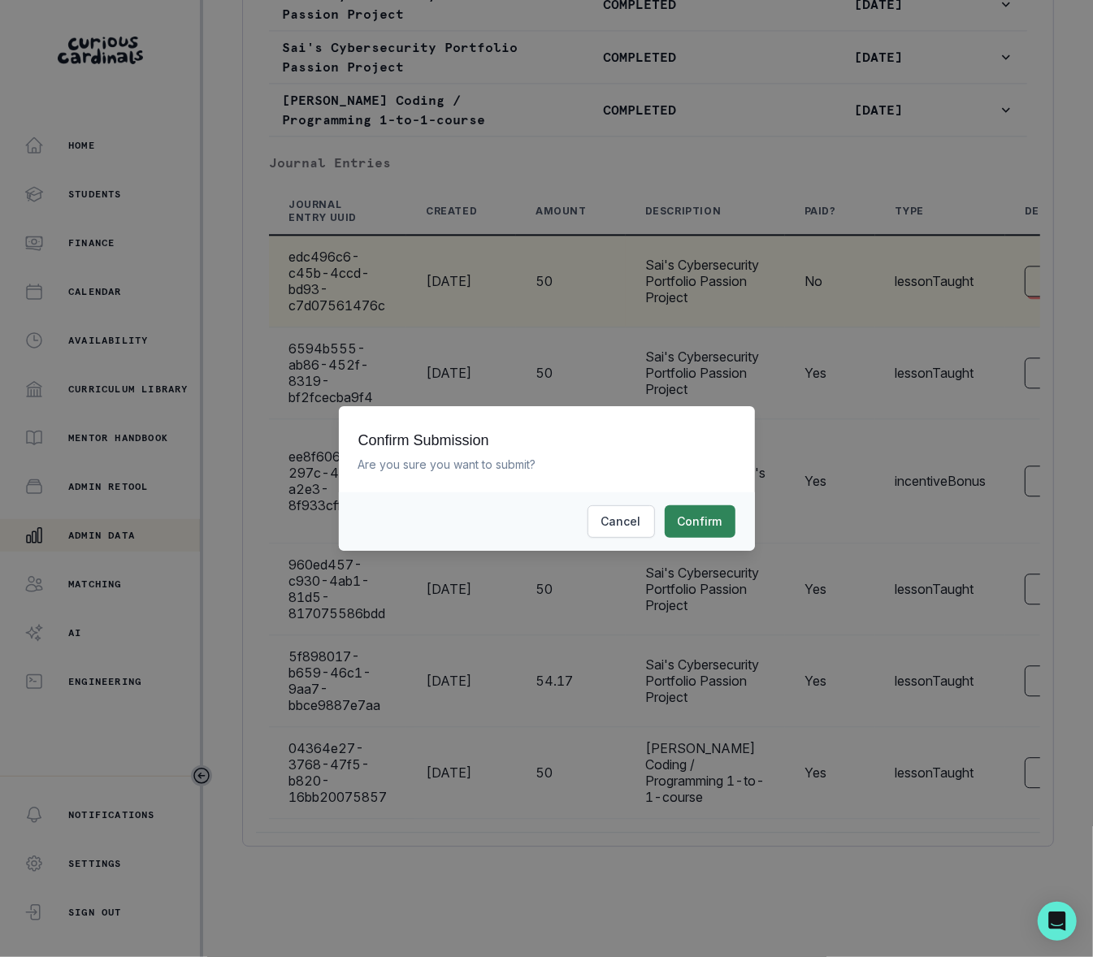
click at [696, 522] on button "Confirm" at bounding box center [699, 521] width 71 height 32
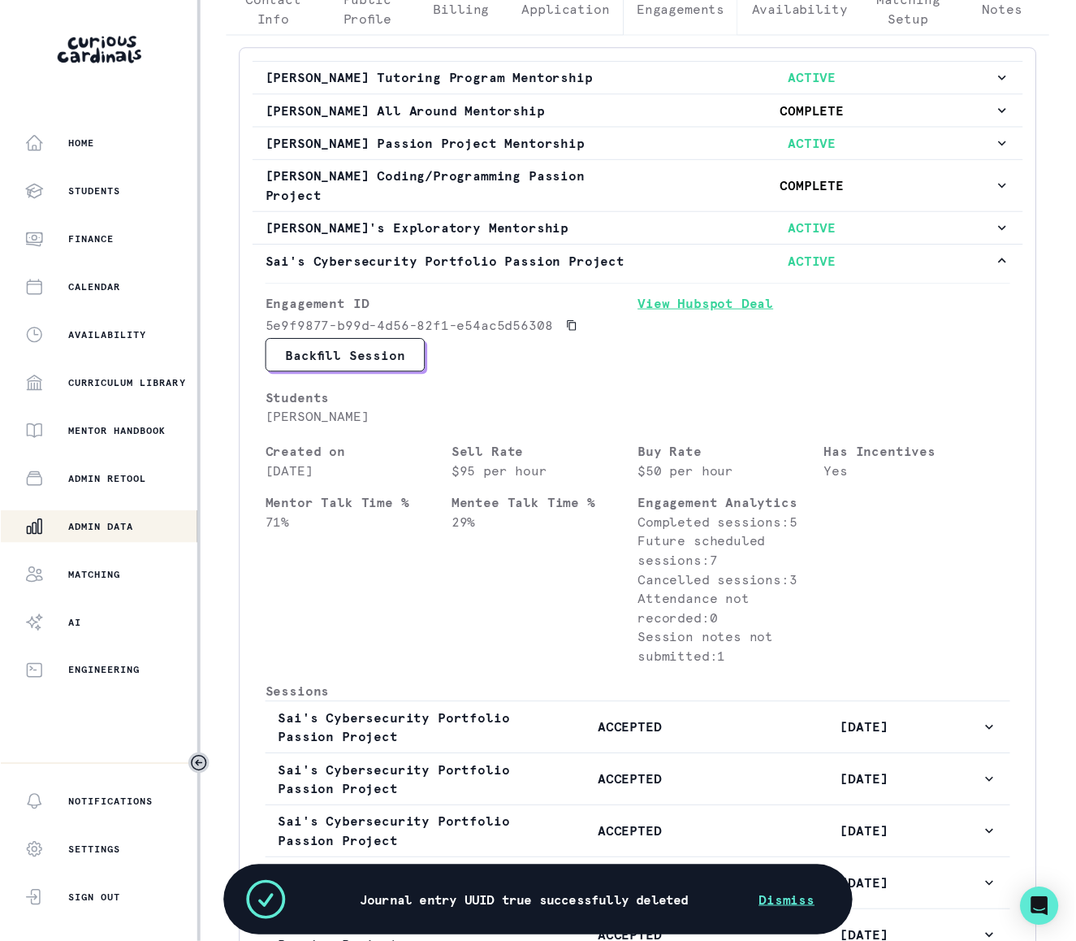
scroll to position [351, 0]
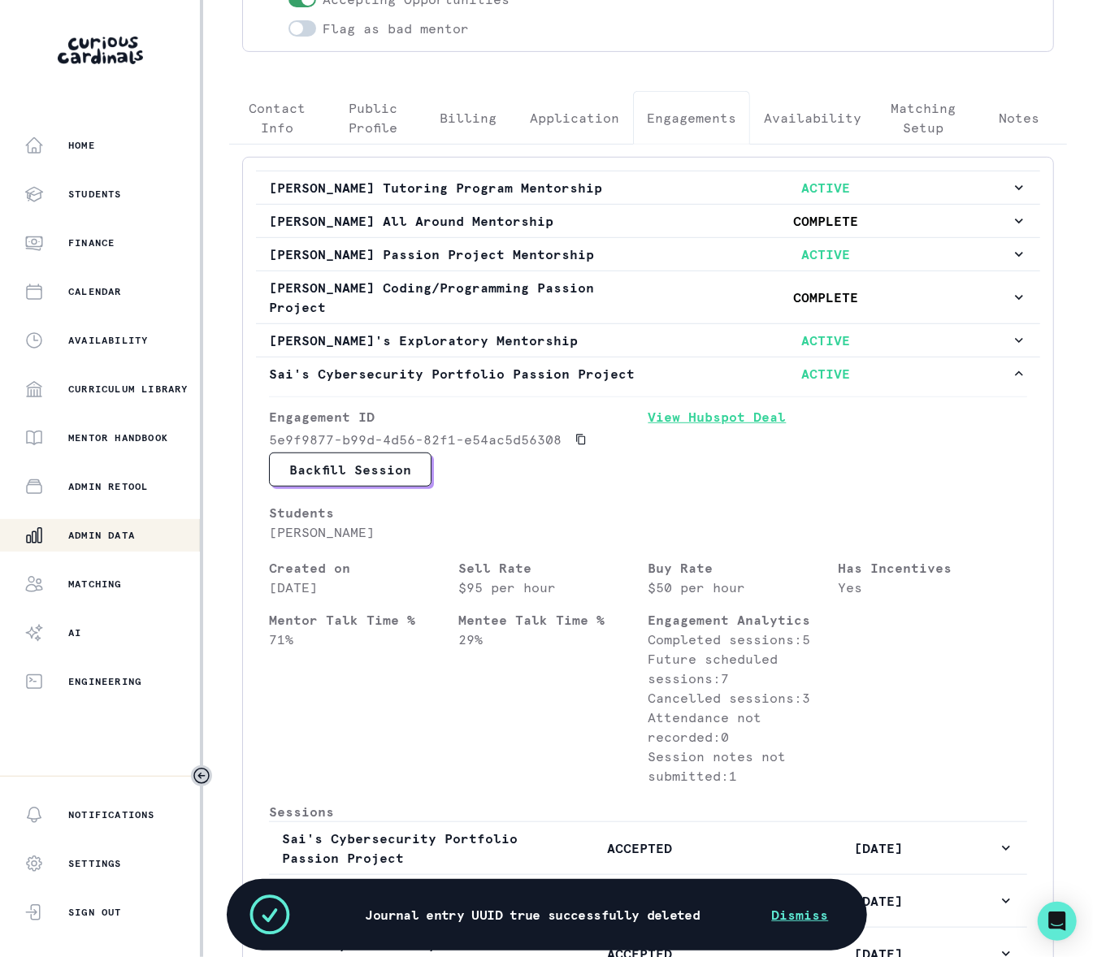
click at [686, 447] on link "View Hubspot Deal" at bounding box center [837, 429] width 379 height 45
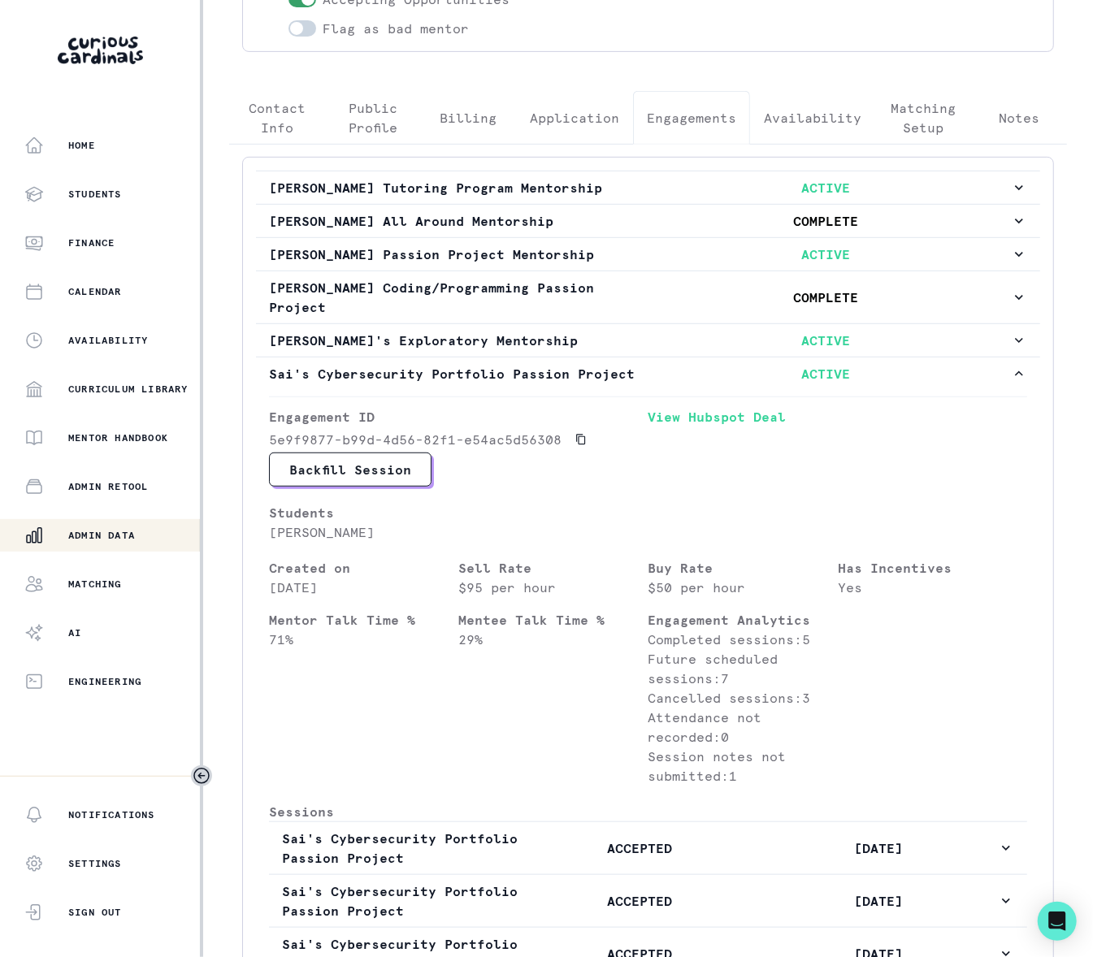
click at [108, 538] on p "Admin Data" at bounding box center [101, 535] width 67 height 13
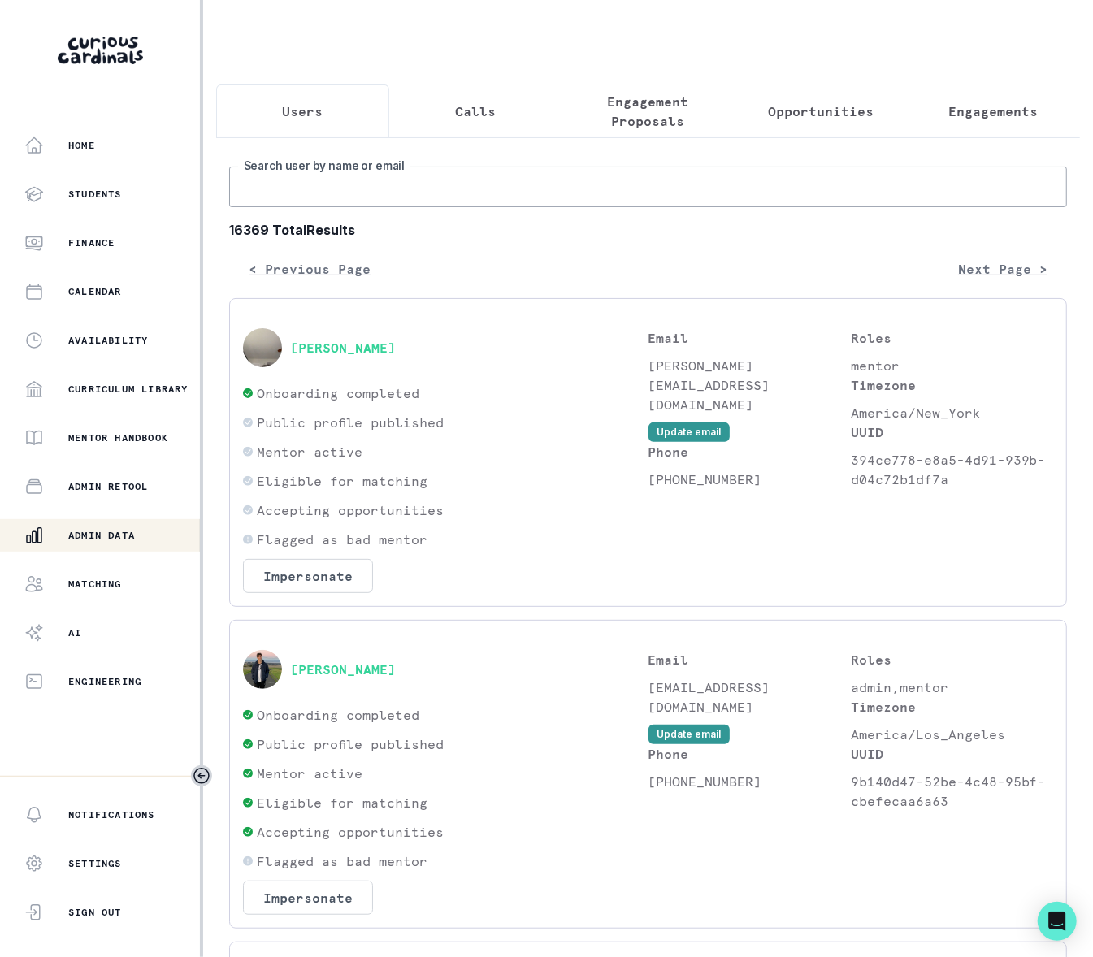
click at [336, 205] on input "Search user by name or email" at bounding box center [648, 187] width 838 height 41
paste input "[PERSON_NAME]"
type input "[PERSON_NAME]"
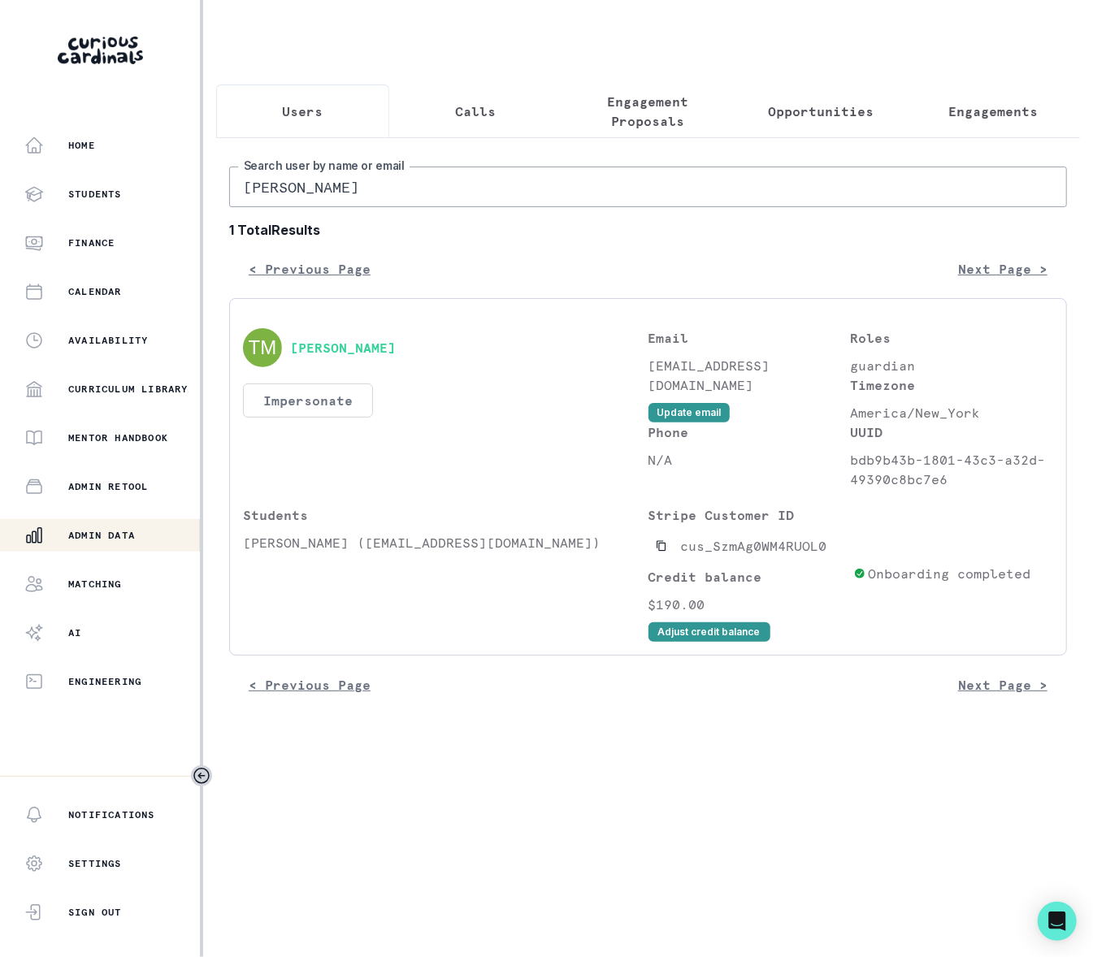
click at [317, 413] on button "Impersonate" at bounding box center [308, 400] width 130 height 34
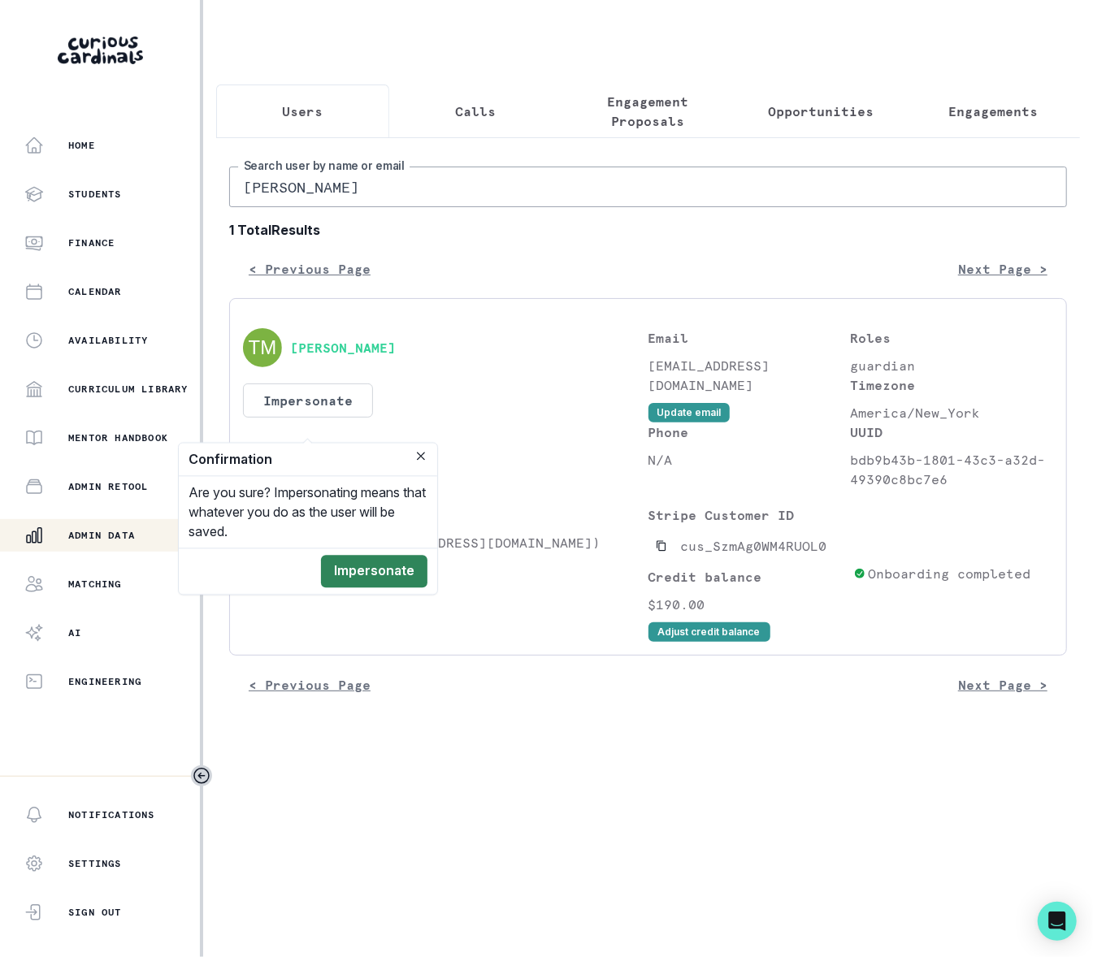
click at [380, 564] on button "Impersonate" at bounding box center [374, 572] width 106 height 32
